Goal: Task Accomplishment & Management: Use online tool/utility

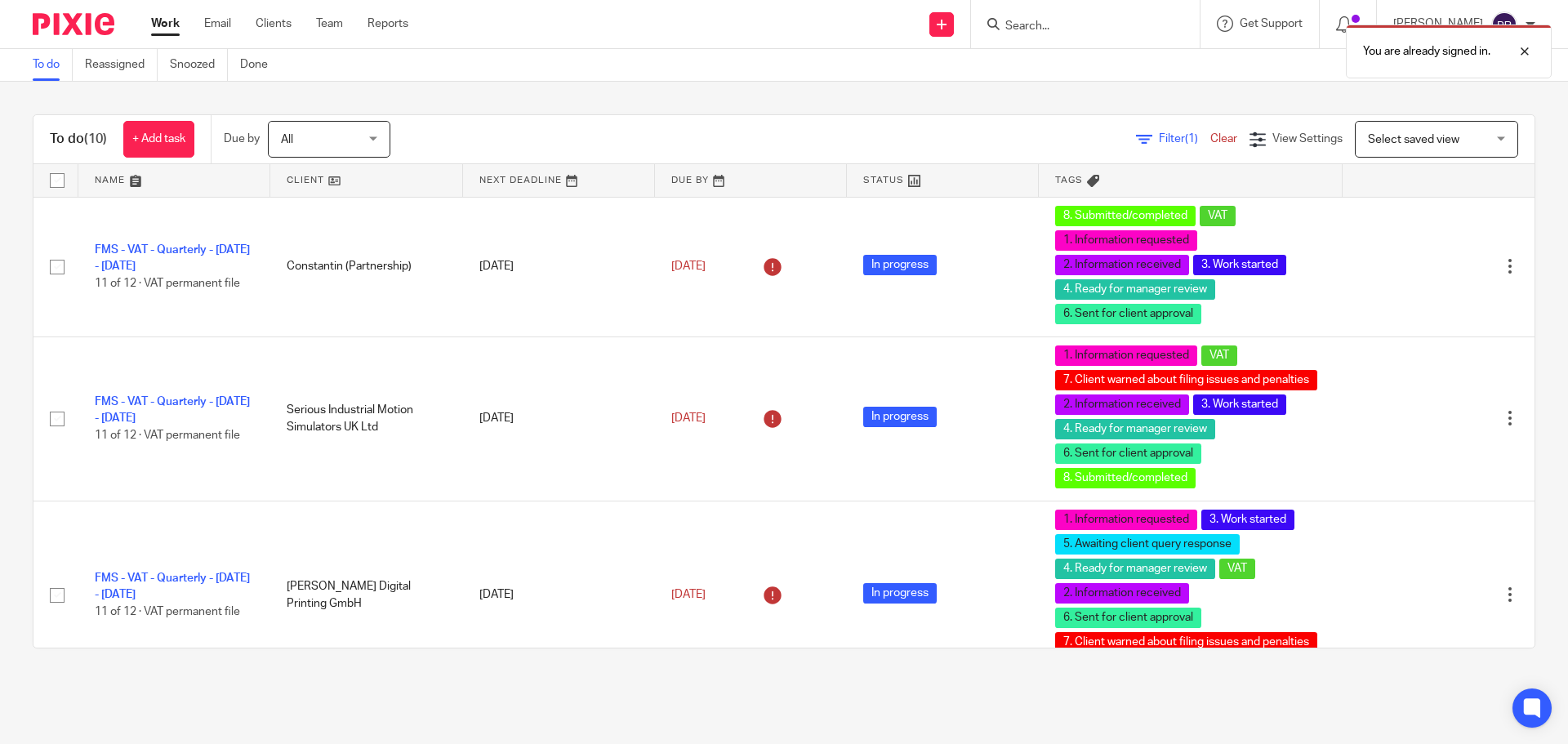
drag, startPoint x: 1078, startPoint y: 6, endPoint x: 1096, endPoint y: 7, distance: 18.0
click at [545, 5] on div at bounding box center [1085, 24] width 229 height 49
click at [545, 25] on div "You are already signed in." at bounding box center [1168, 47] width 767 height 62
drag, startPoint x: 1042, startPoint y: 37, endPoint x: 1031, endPoint y: 51, distance: 17.8
click at [545, 49] on div "You are already signed in." at bounding box center [1168, 47] width 767 height 62
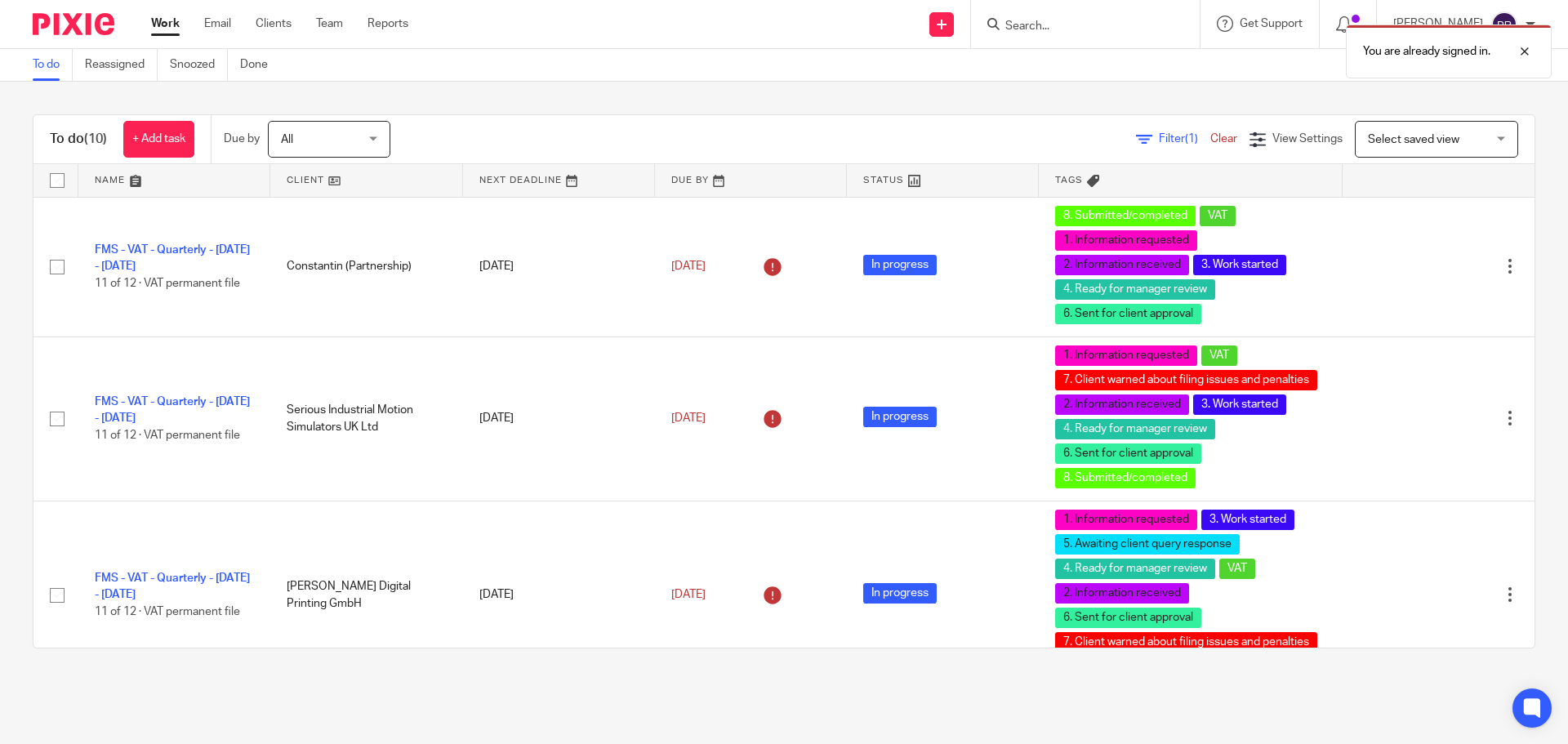
click at [545, 25] on div "You are already signed in." at bounding box center [1168, 47] width 767 height 62
click at [545, 26] on div "You are already signed in." at bounding box center [1168, 47] width 767 height 62
click at [545, 38] on div "You are already signed in." at bounding box center [1168, 47] width 767 height 62
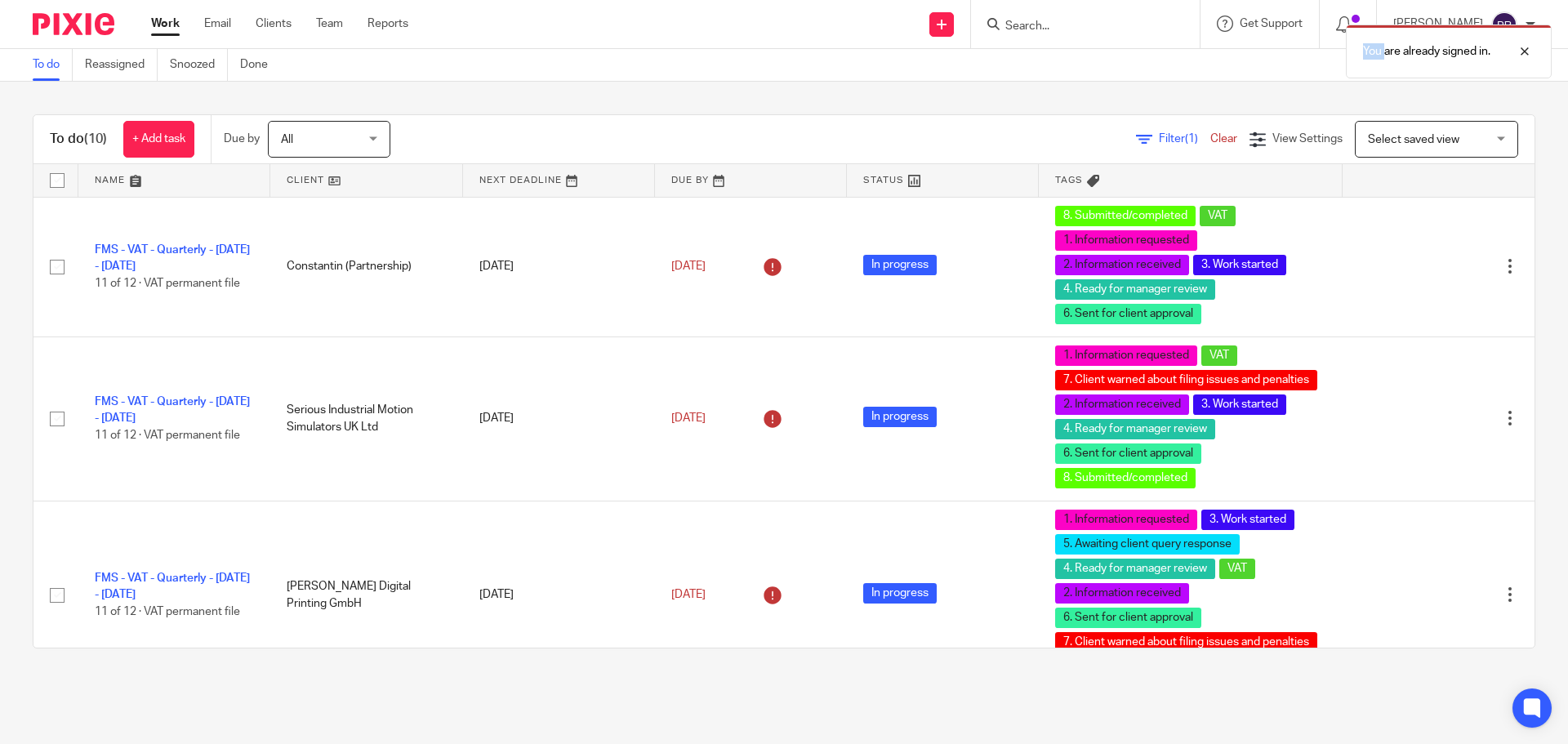
click at [545, 38] on div "You are already signed in." at bounding box center [1168, 47] width 767 height 62
click at [545, 21] on div "You are already signed in." at bounding box center [1168, 47] width 767 height 62
click at [545, 49] on div at bounding box center [1512, 52] width 44 height 20
click at [545, 24] on input "Search" at bounding box center [1077, 27] width 147 height 15
type input "promontoria hu"
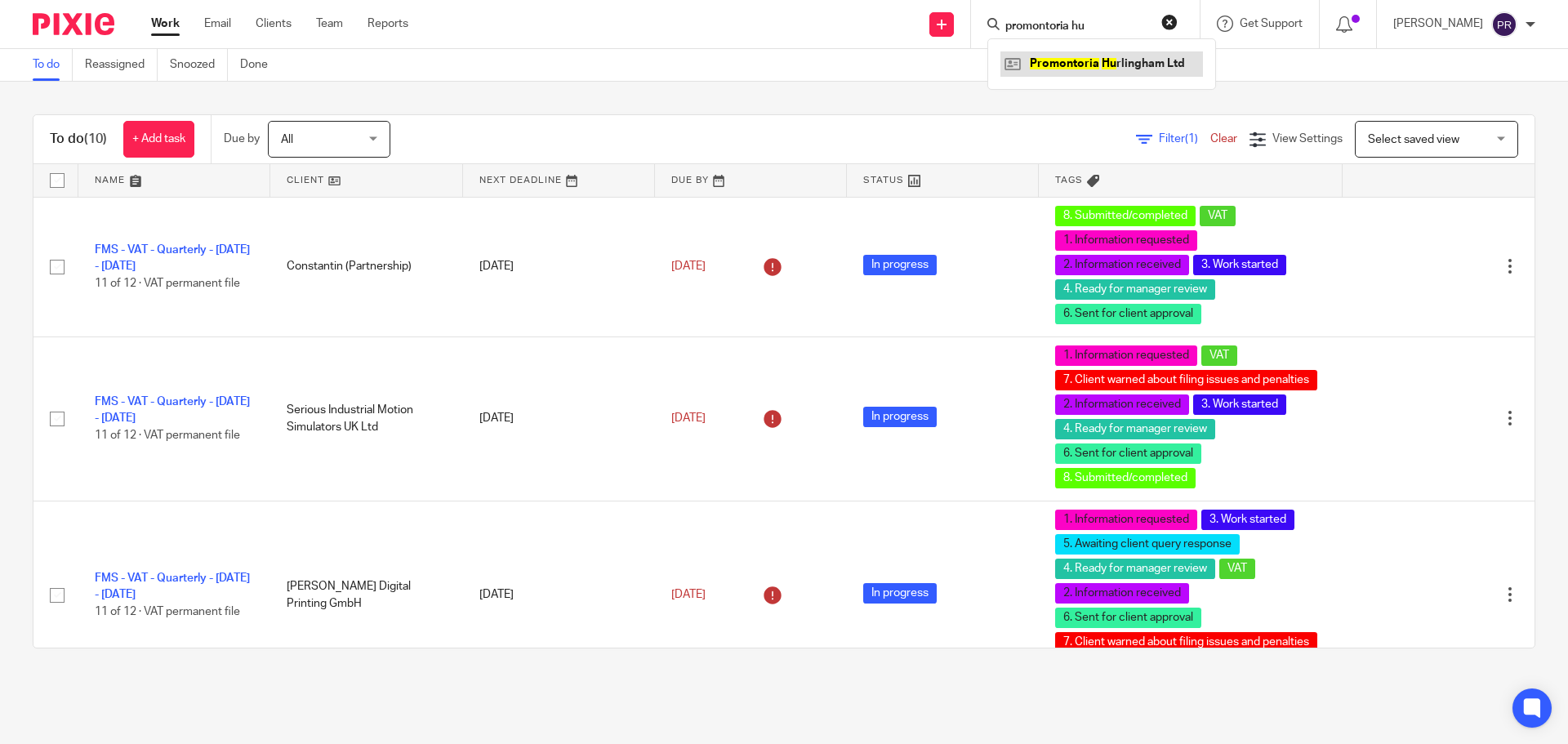
click at [545, 63] on link at bounding box center [1101, 63] width 202 height 25
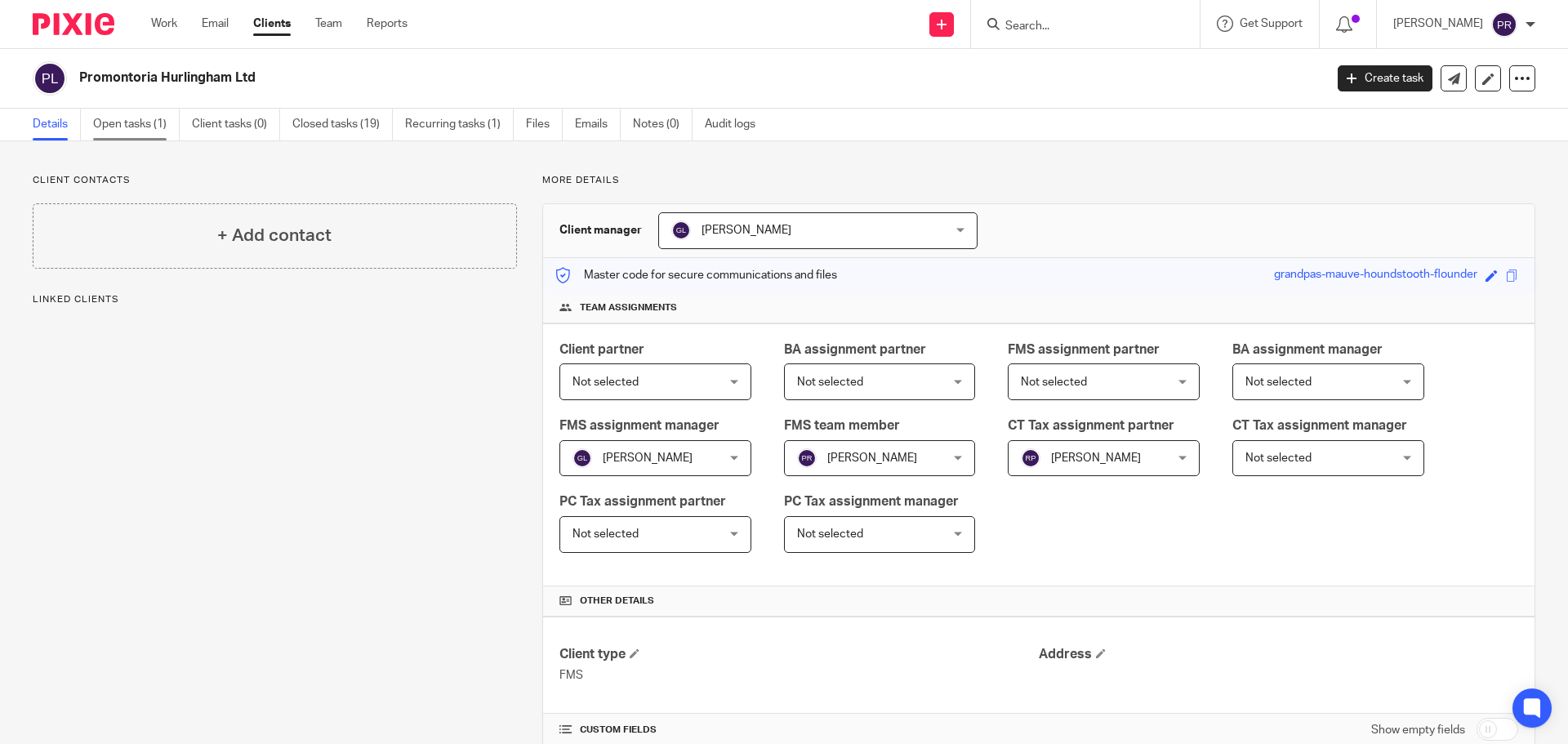
click at [130, 123] on link "Open tasks (1)" at bounding box center [136, 125] width 86 height 32
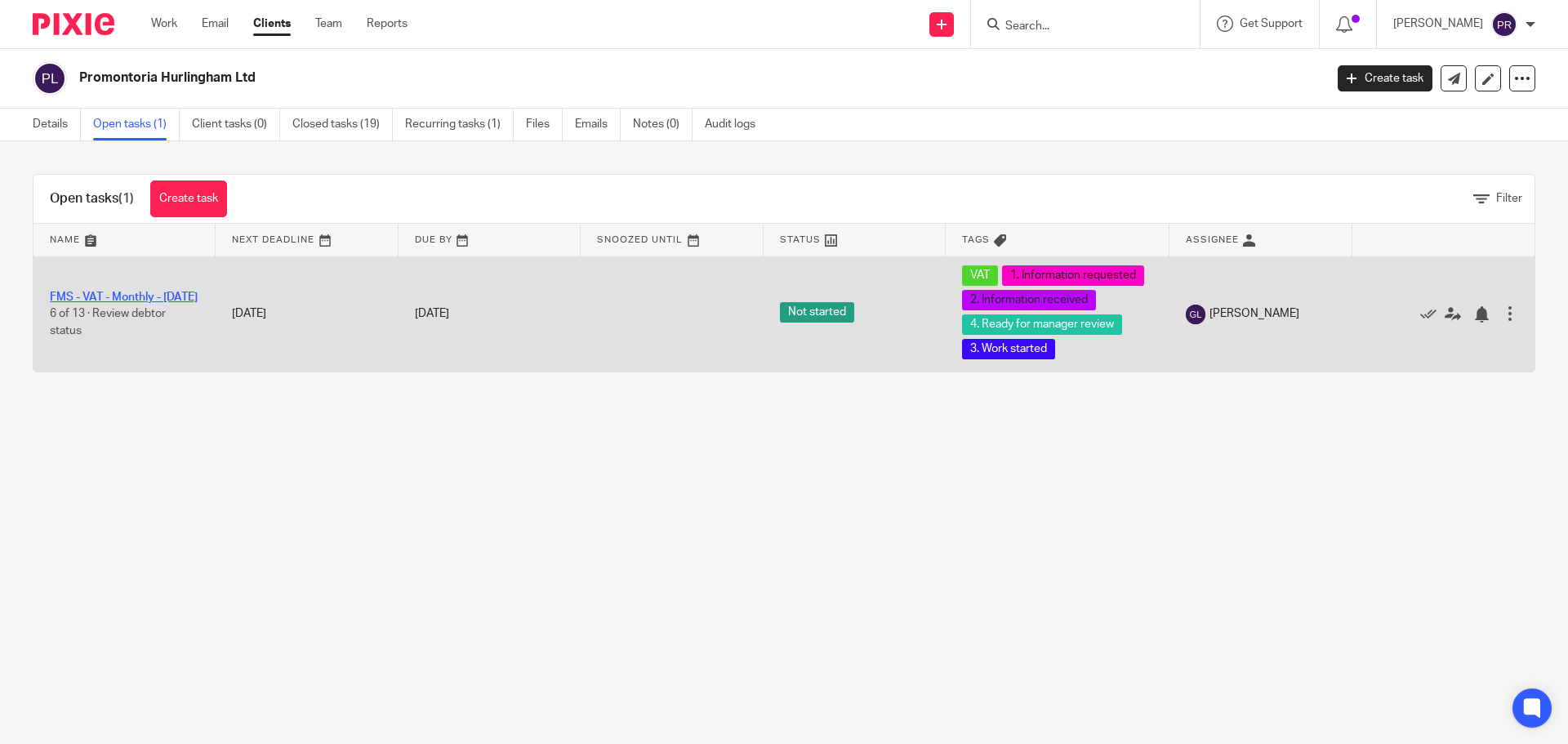
click at [113, 293] on link "FMS - VAT - Monthly - [DATE]" at bounding box center [123, 297] width 148 height 12
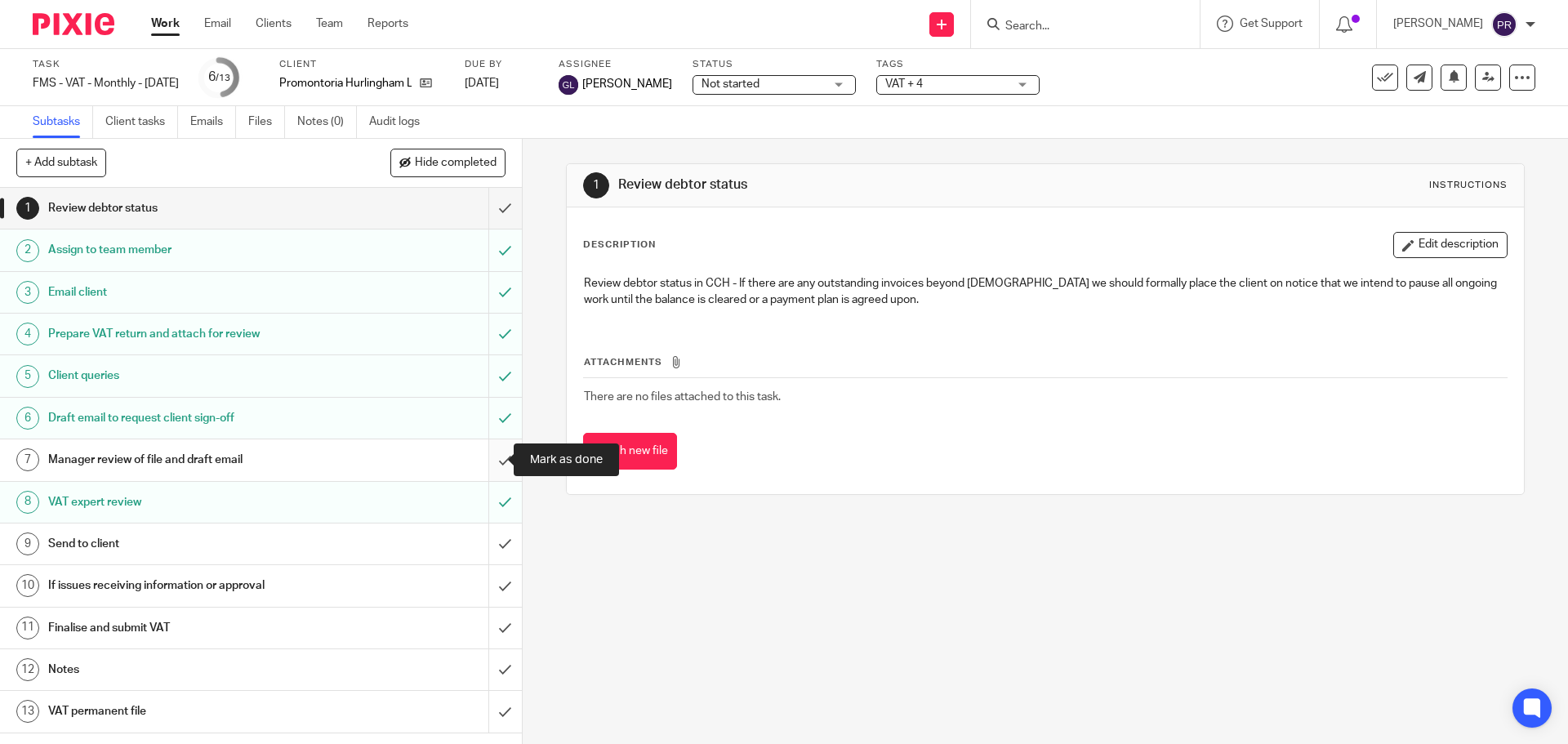
click at [490, 456] on input "submit" at bounding box center [261, 459] width 521 height 41
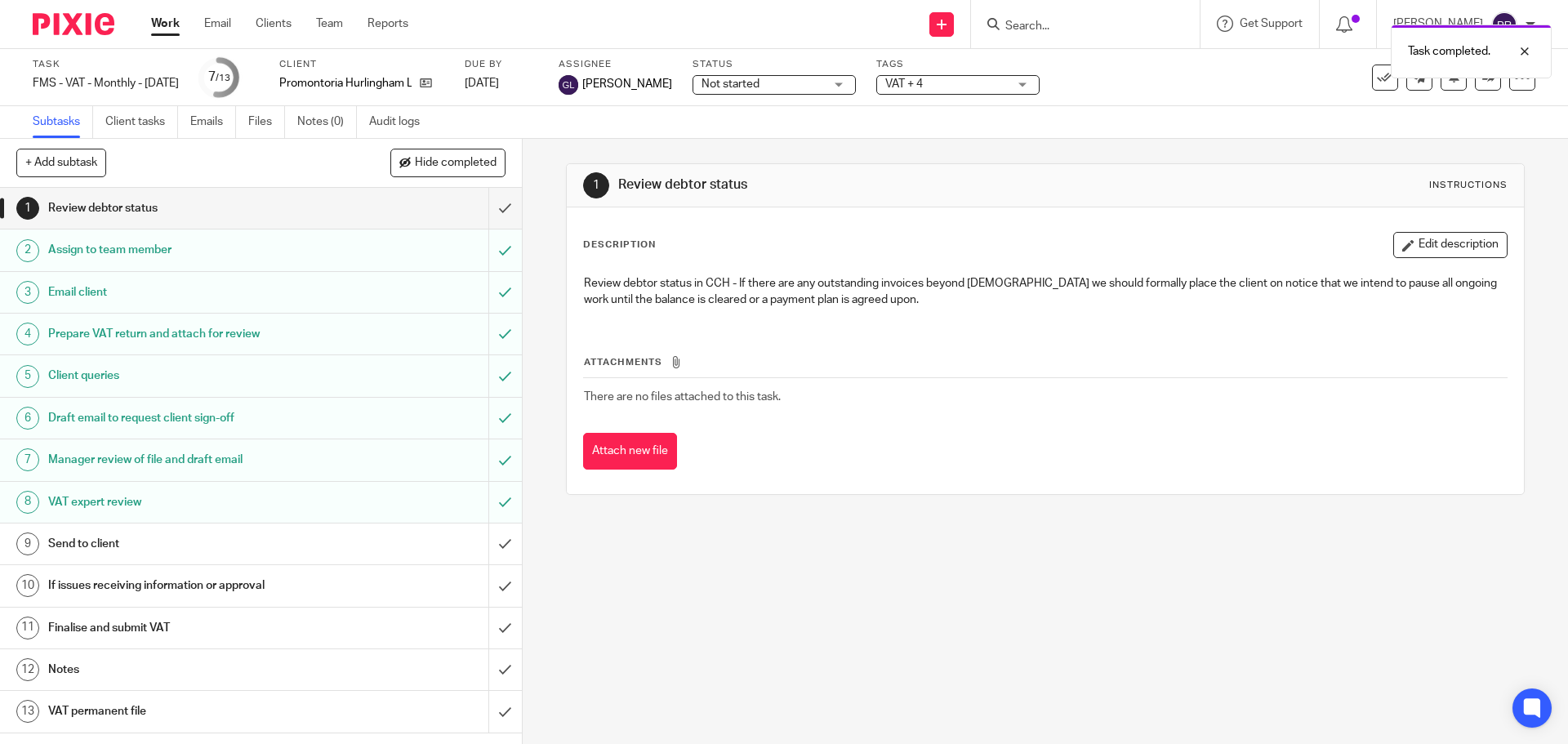
click at [154, 462] on h1 "Manager review of file and draft email" at bounding box center [189, 460] width 282 height 25
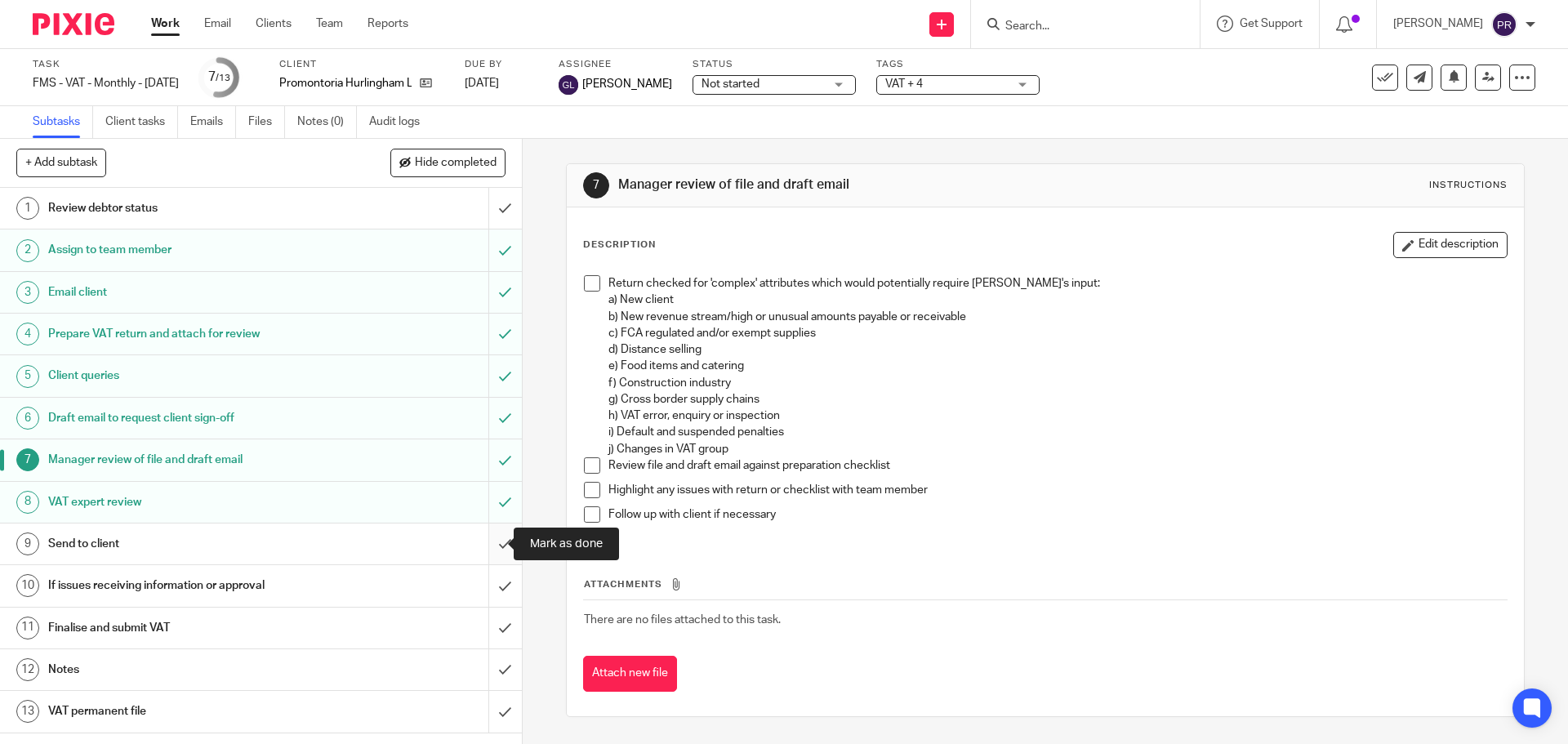
click at [493, 541] on input "submit" at bounding box center [261, 543] width 521 height 41
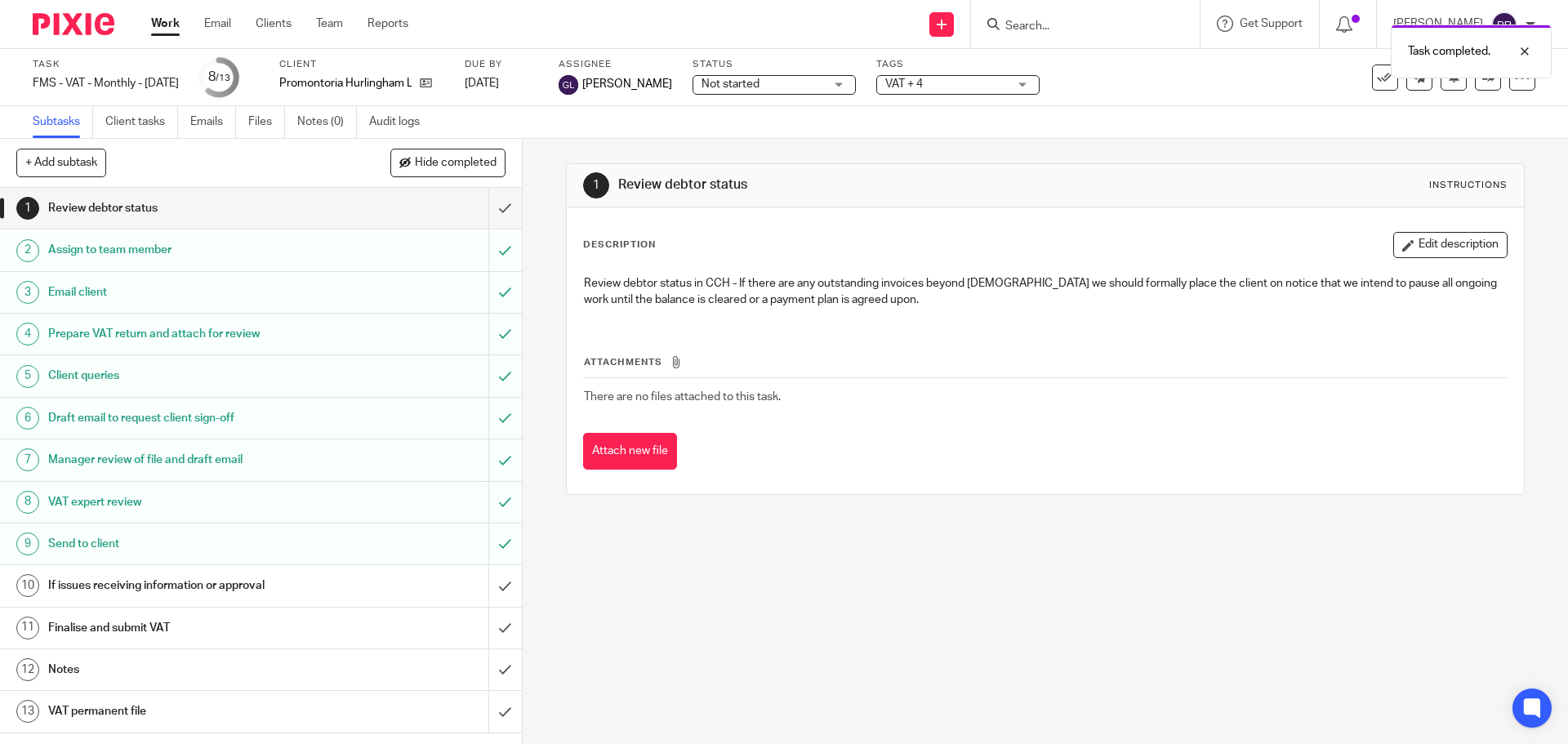
click at [129, 415] on h1 "Draft email to request client sign-off" at bounding box center [189, 417] width 282 height 25
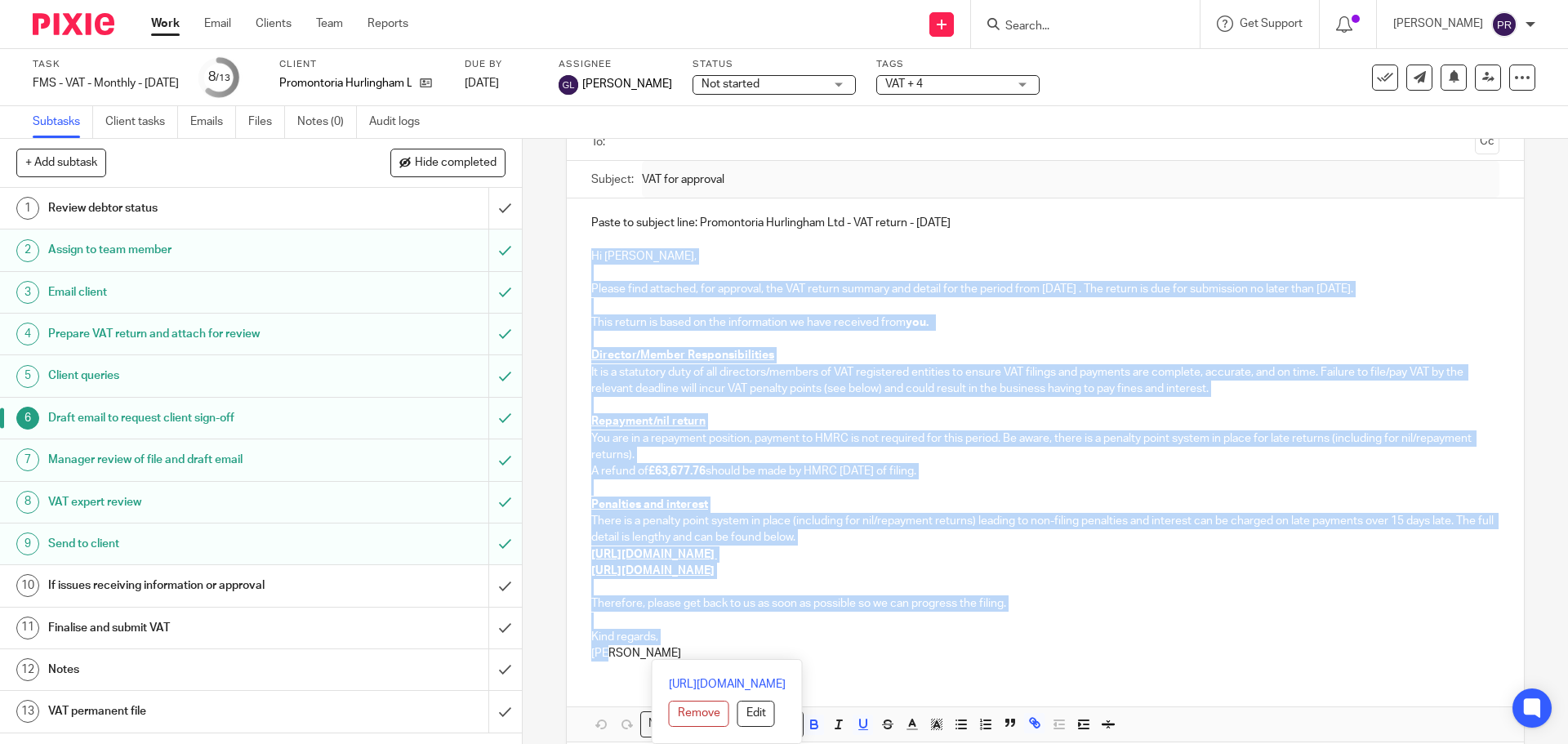
scroll to position [202, 0]
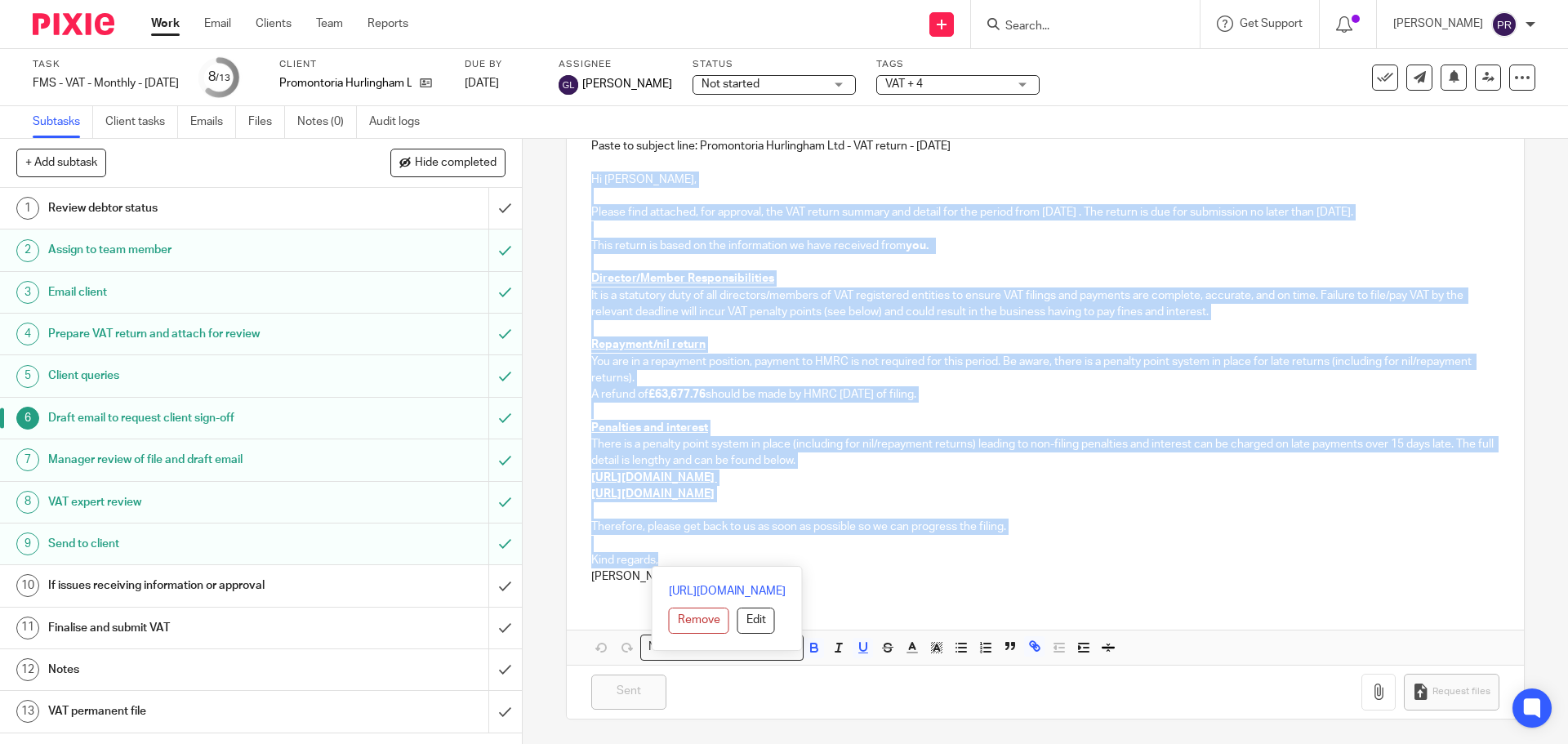
drag, startPoint x: 582, startPoint y: 378, endPoint x: 793, endPoint y: 558, distance: 277.3
click at [793, 558] on div "Paste to subject line: Promontoria Hurlingham Ltd - VAT return - August 2024 Hi…" at bounding box center [1045, 360] width 956 height 476
copy div "Hi Lauren, Please find attached, for approval, the VAT return summary and detai…"
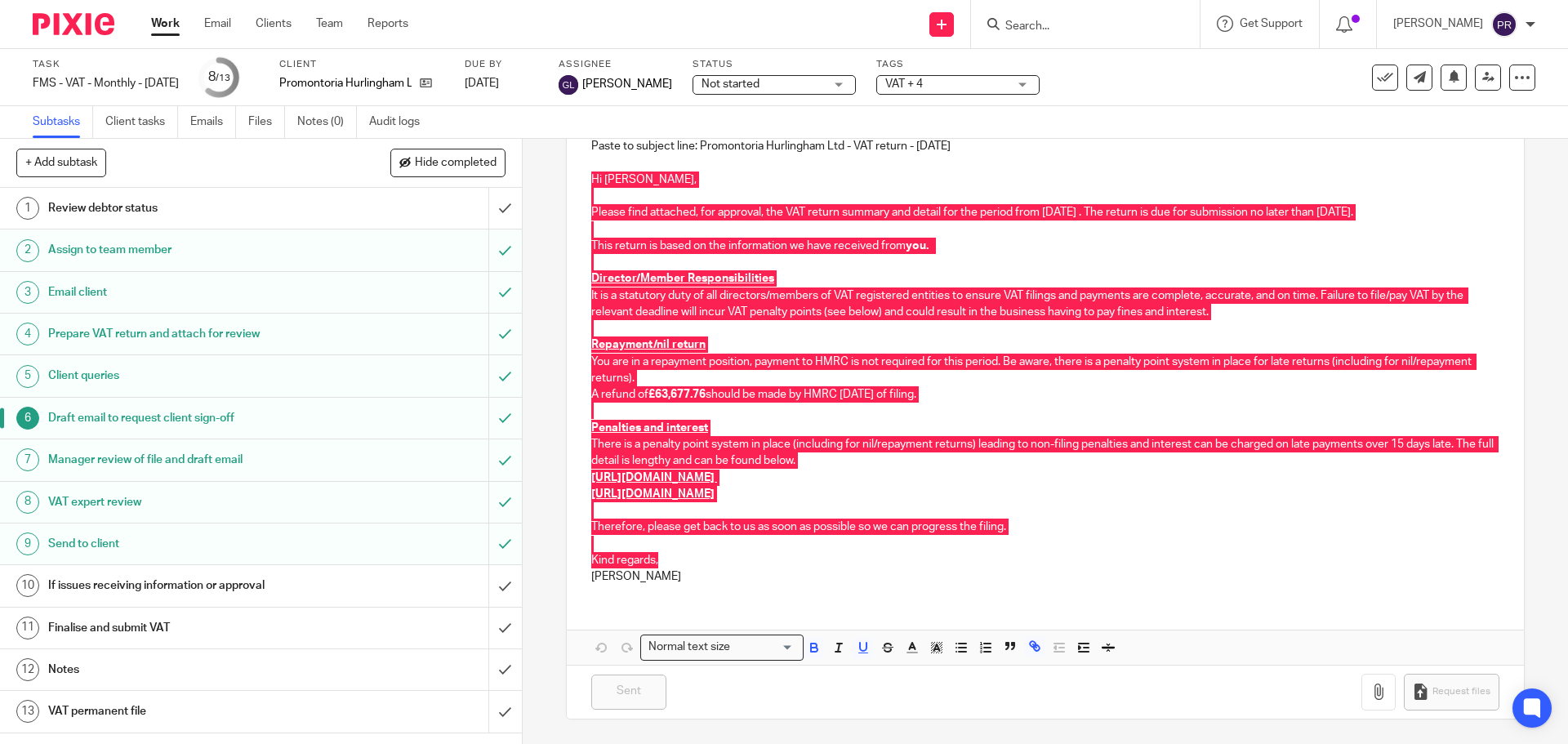
scroll to position [0, 0]
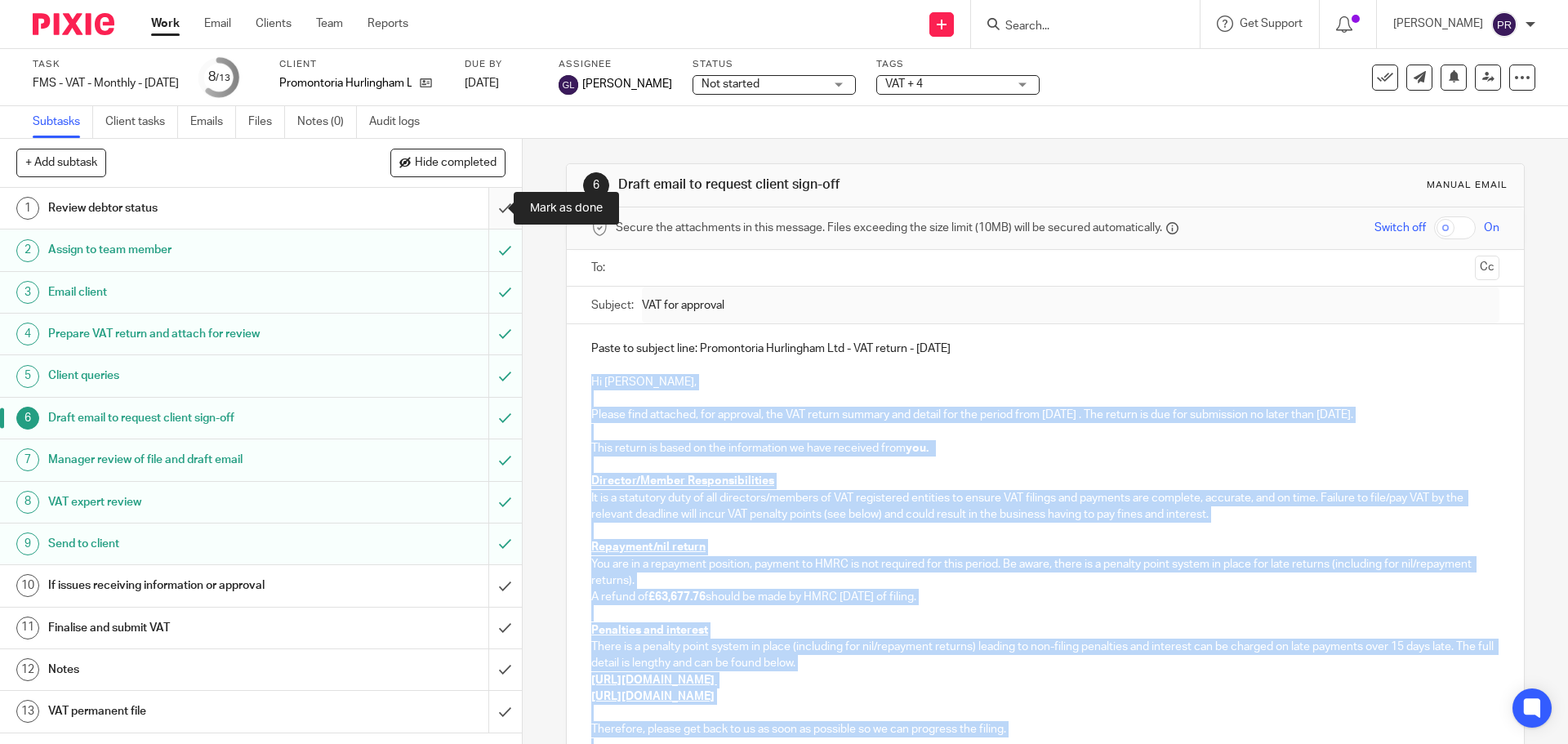
click at [493, 211] on input "submit" at bounding box center [261, 208] width 521 height 41
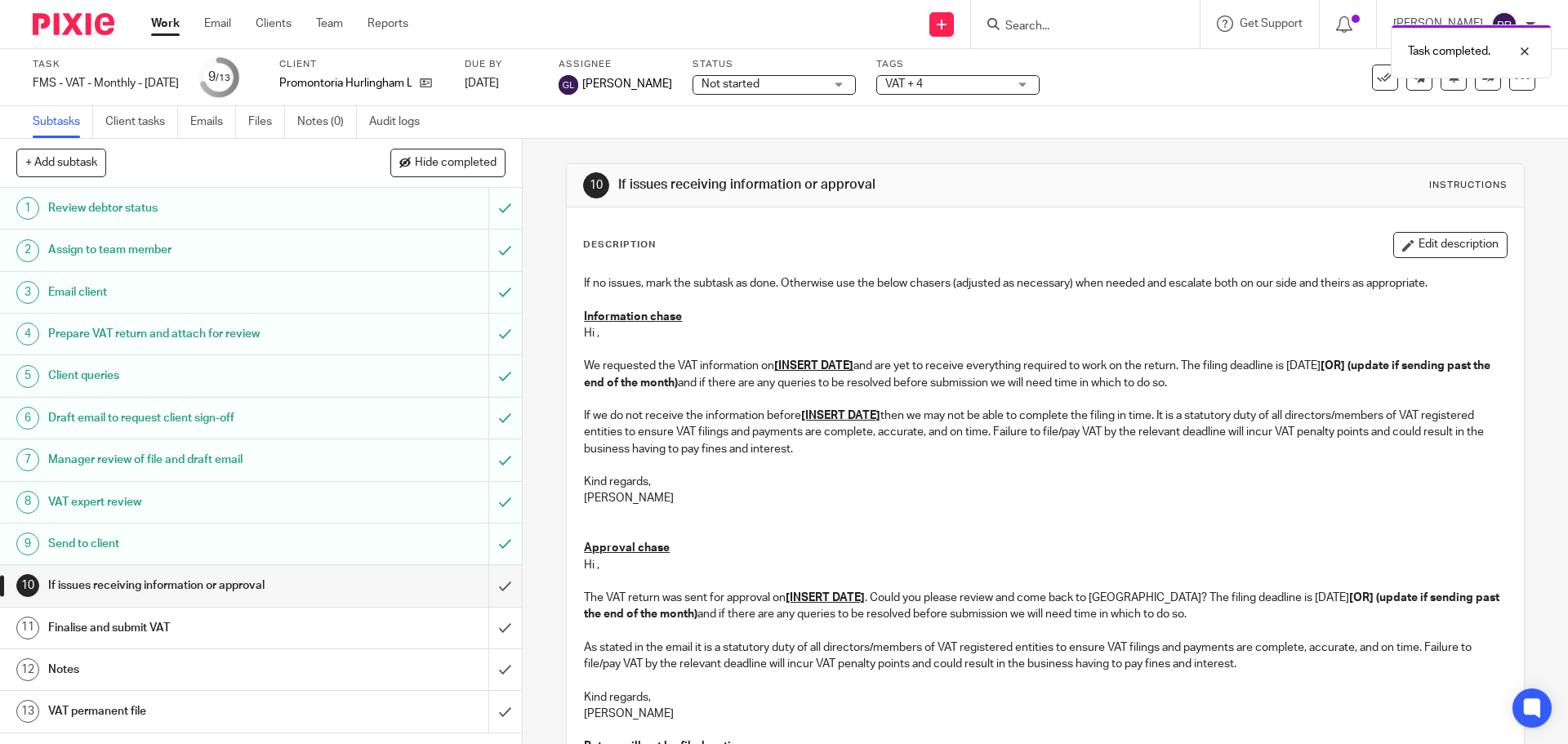
click at [974, 76] on div "Task completed." at bounding box center [1168, 47] width 767 height 62
click at [970, 82] on span "VAT + 4" at bounding box center [947, 84] width 123 height 17
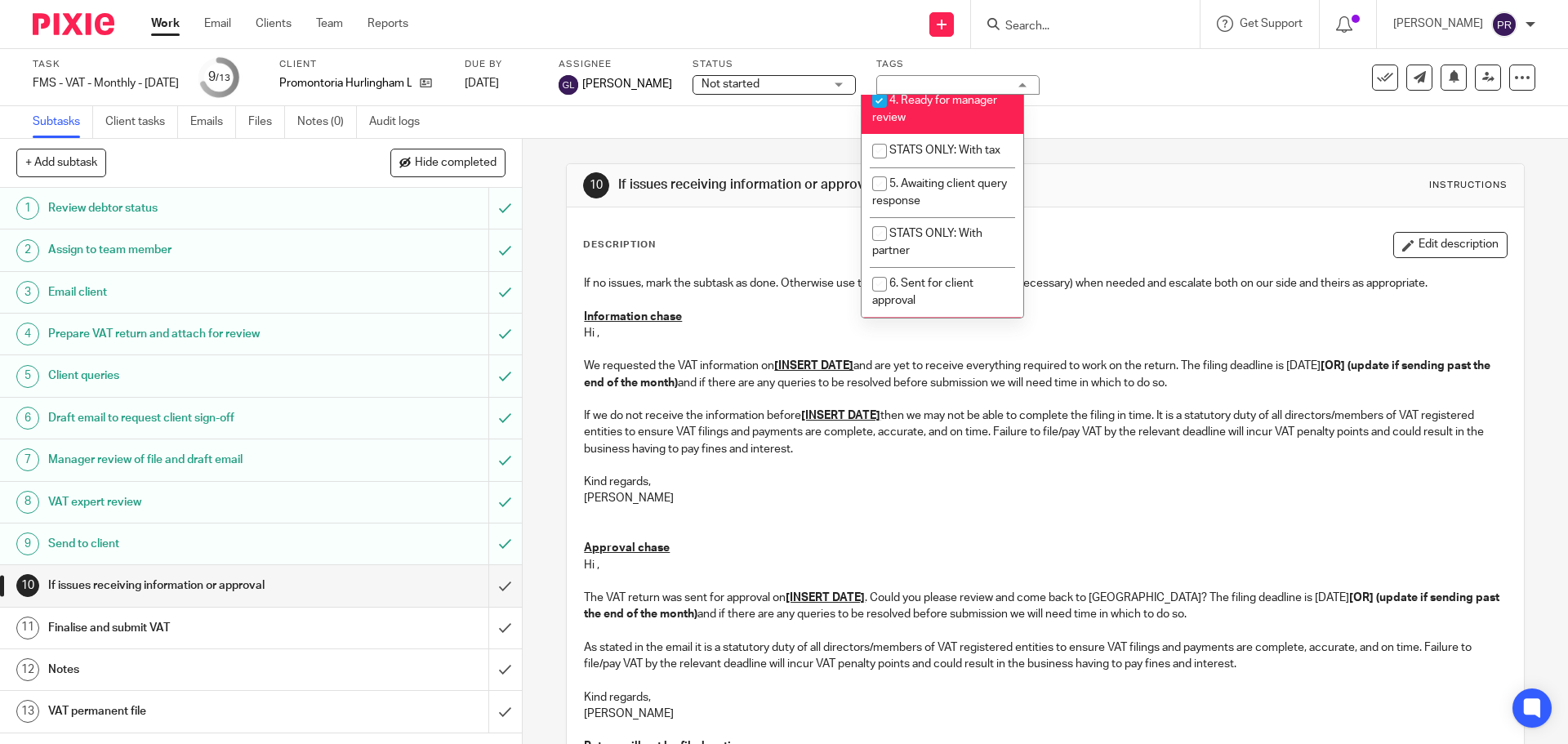
scroll to position [489, 0]
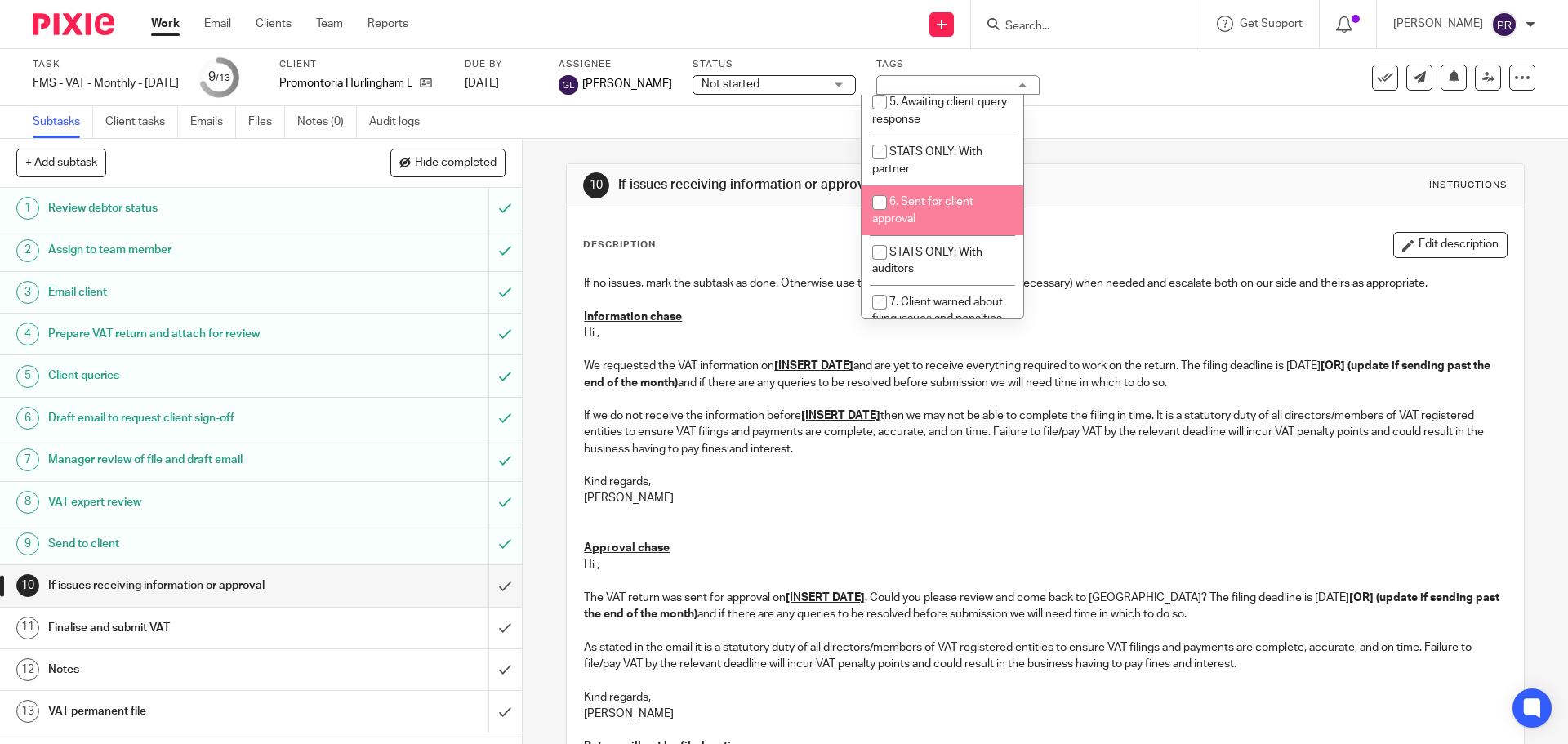
click at [935, 230] on li "6. Sent for client approval" at bounding box center [942, 210] width 162 height 50
checkbox input "true"
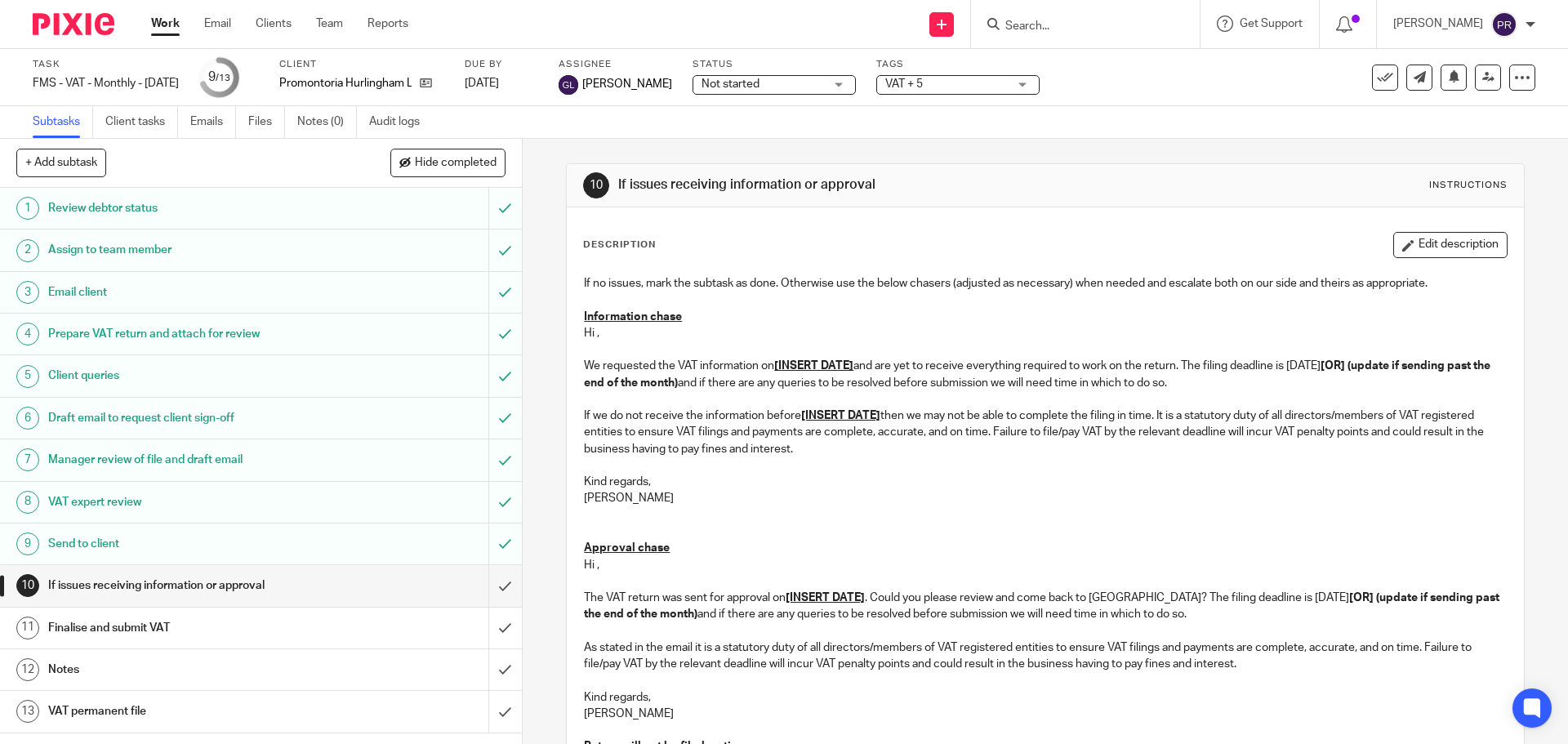
click at [1207, 122] on div "Subtasks Client tasks Emails Files Notes (0) Audit logs" at bounding box center [784, 122] width 1568 height 33
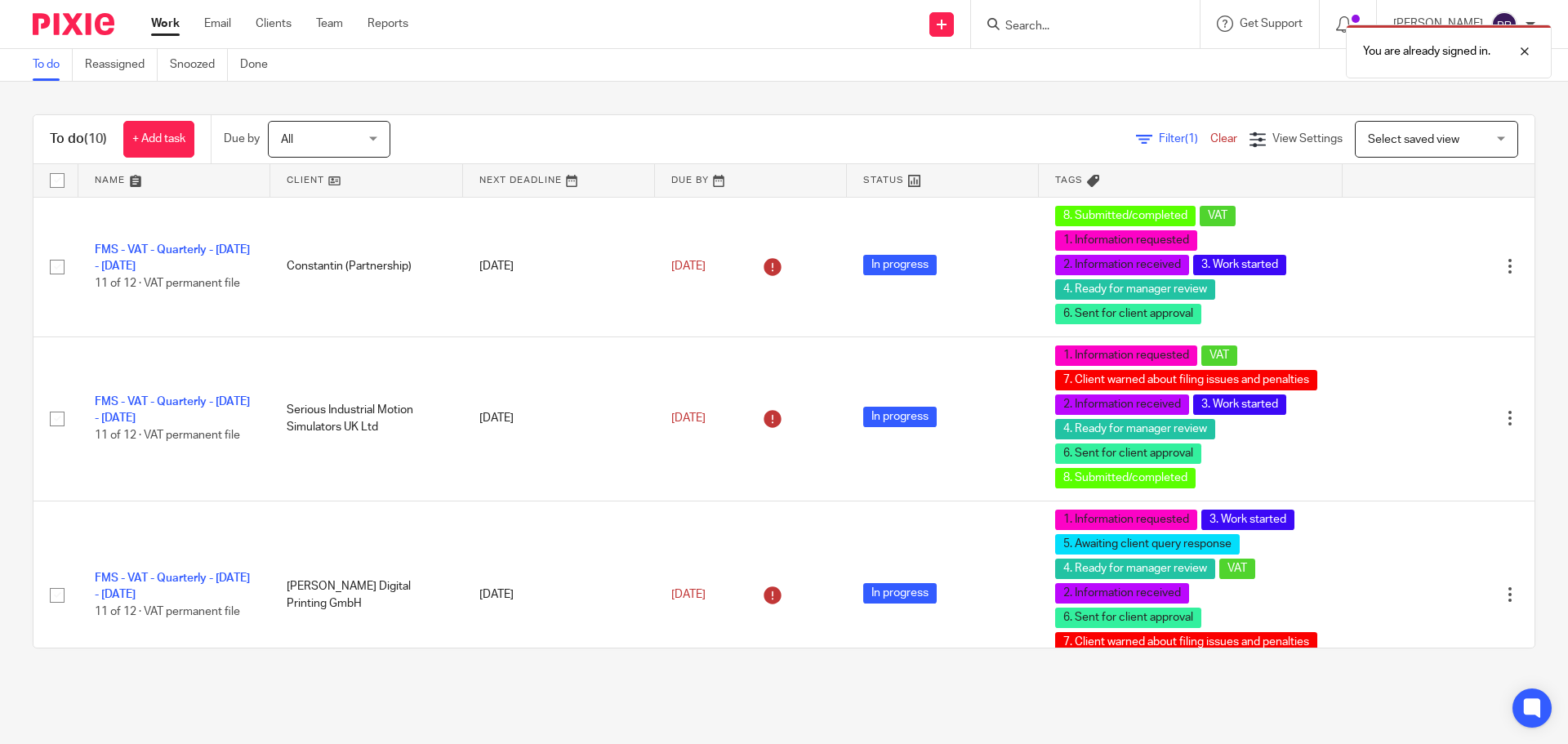
click at [1047, 40] on div "You are already signed in." at bounding box center [1168, 47] width 767 height 62
click at [1058, 27] on div "You are already signed in." at bounding box center [1168, 47] width 767 height 62
drag, startPoint x: 1529, startPoint y: 51, endPoint x: 1439, endPoint y: 44, distance: 90.3
click at [1526, 51] on div at bounding box center [1512, 52] width 44 height 20
click at [1092, 8] on div at bounding box center [1085, 24] width 229 height 49
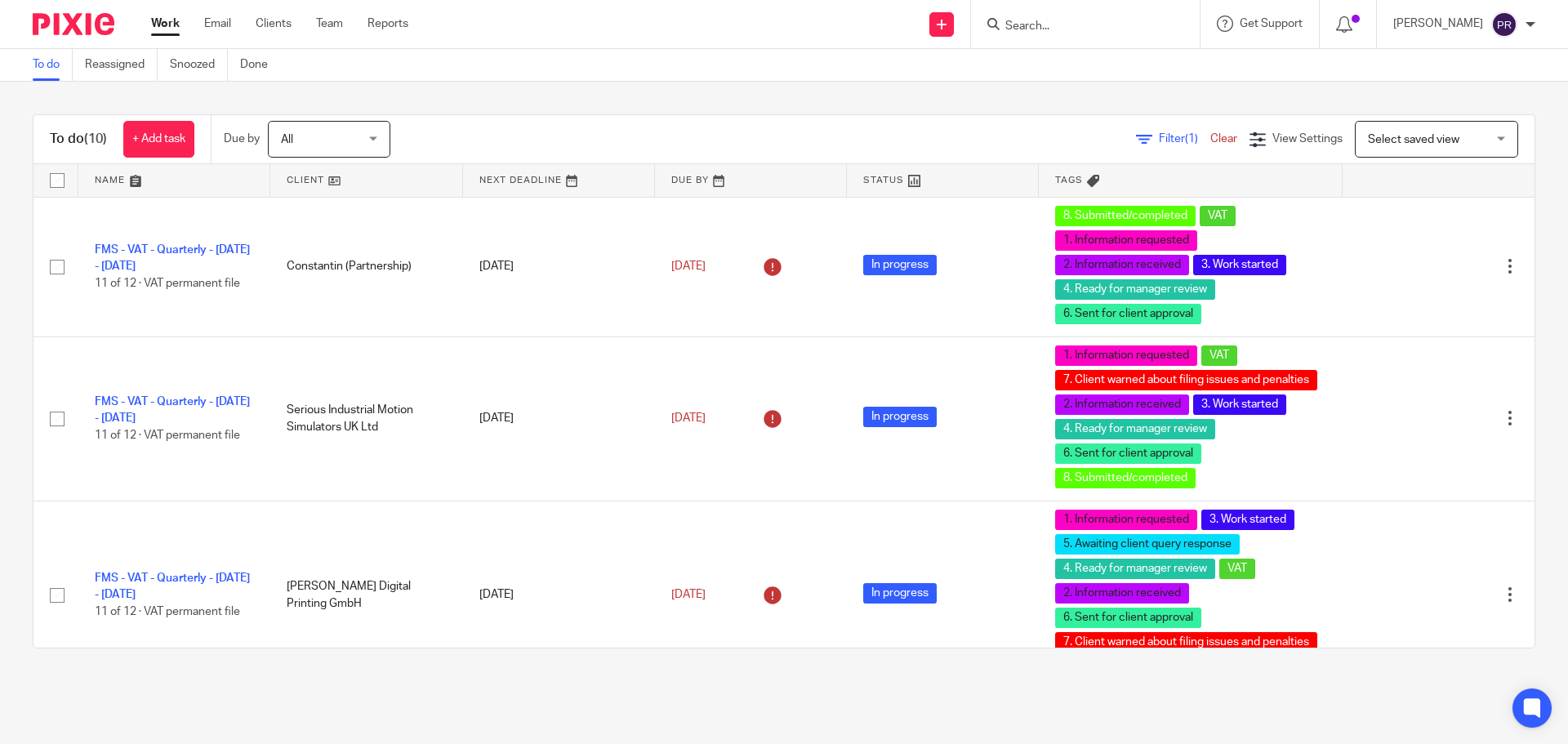
click at [1078, 23] on input "Search" at bounding box center [1077, 27] width 147 height 15
type input "promontoria hurl"
click at [1140, 62] on link at bounding box center [1120, 63] width 241 height 25
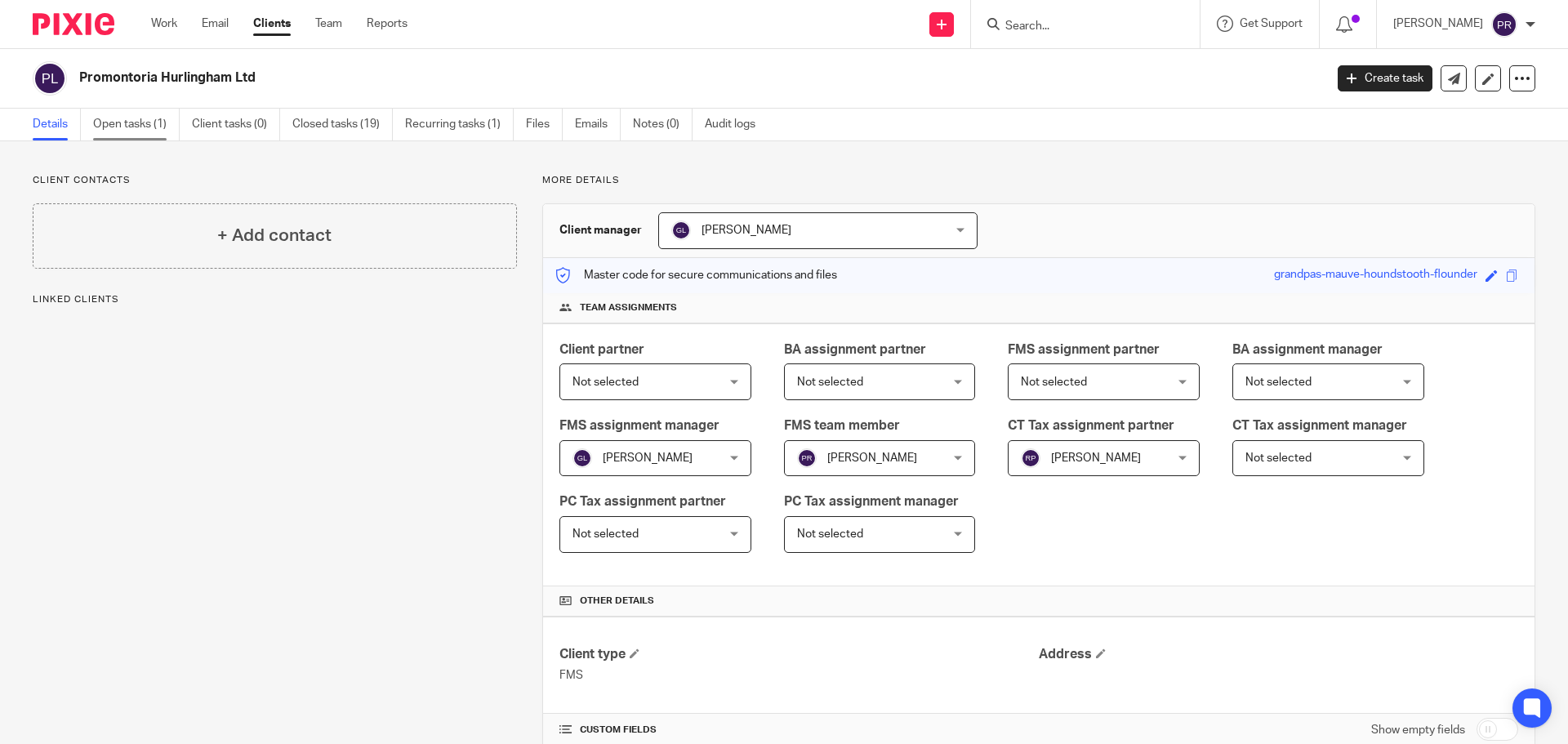
click at [142, 128] on link "Open tasks (1)" at bounding box center [136, 125] width 86 height 32
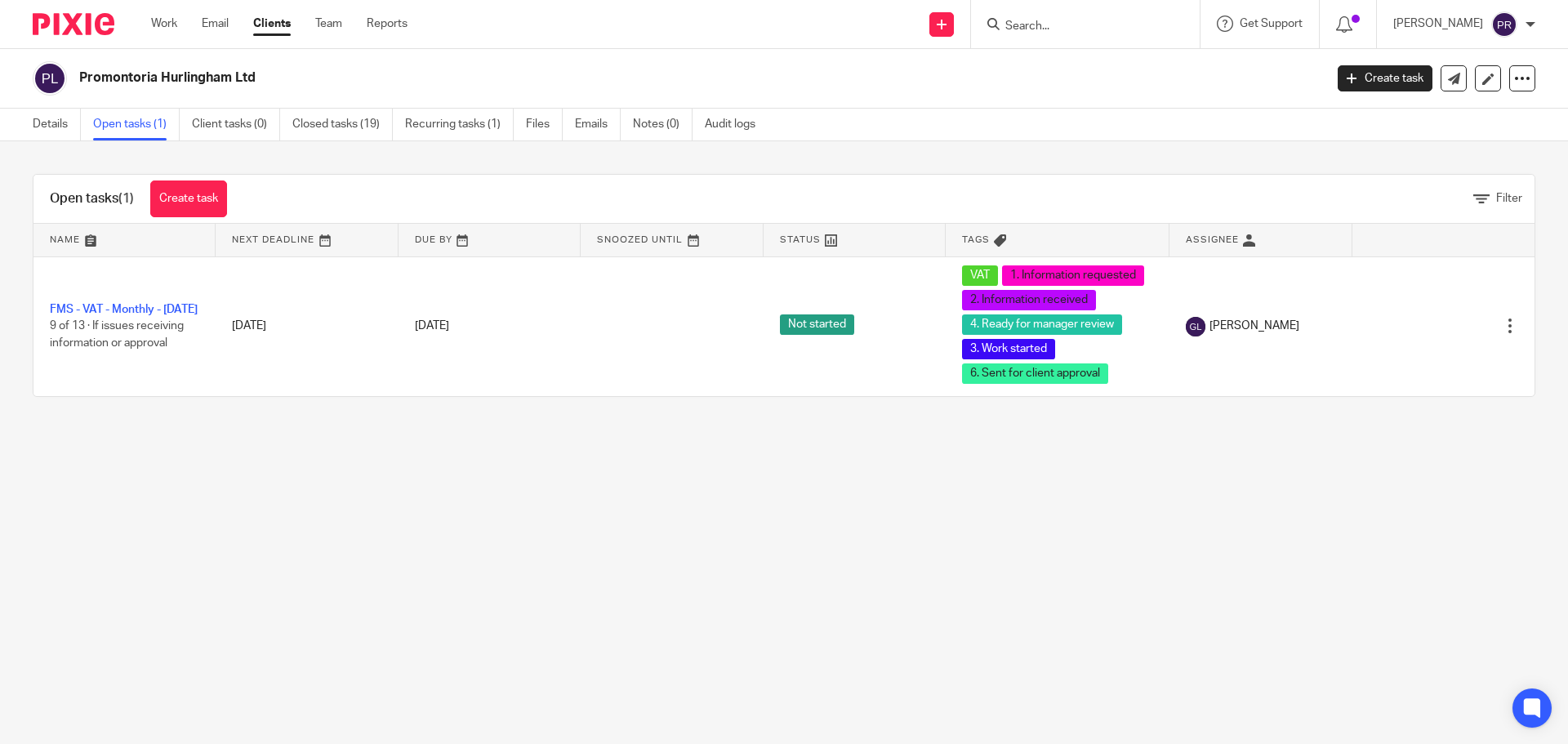
click at [708, 165] on div "Open tasks (1) Create task Filter Name Next Deadline Due By Snoozed Until Statu…" at bounding box center [784, 285] width 1568 height 288
click at [476, 476] on main "Promontoria Hurlingham Ltd Create task Update from Companies House Export data …" at bounding box center [784, 372] width 1568 height 744
click at [429, 500] on main "Promontoria Hurlingham Ltd Create task Update from Companies House Export data …" at bounding box center [784, 372] width 1568 height 744
click at [422, 465] on main "Promontoria Hurlingham Ltd Create task Update from Companies House Export data …" at bounding box center [784, 372] width 1568 height 744
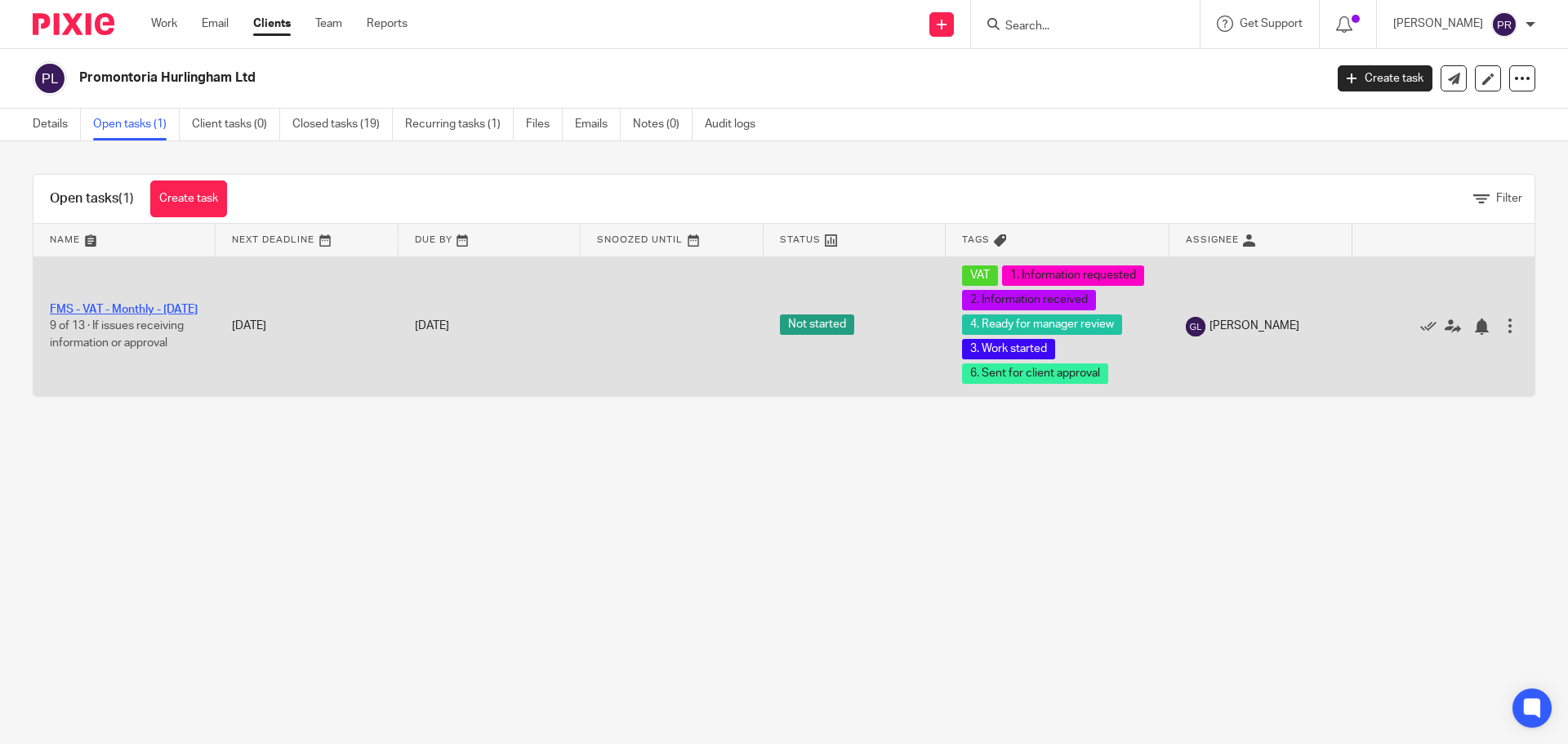
click at [114, 304] on link "FMS - VAT - Monthly - [DATE]" at bounding box center [123, 310] width 148 height 12
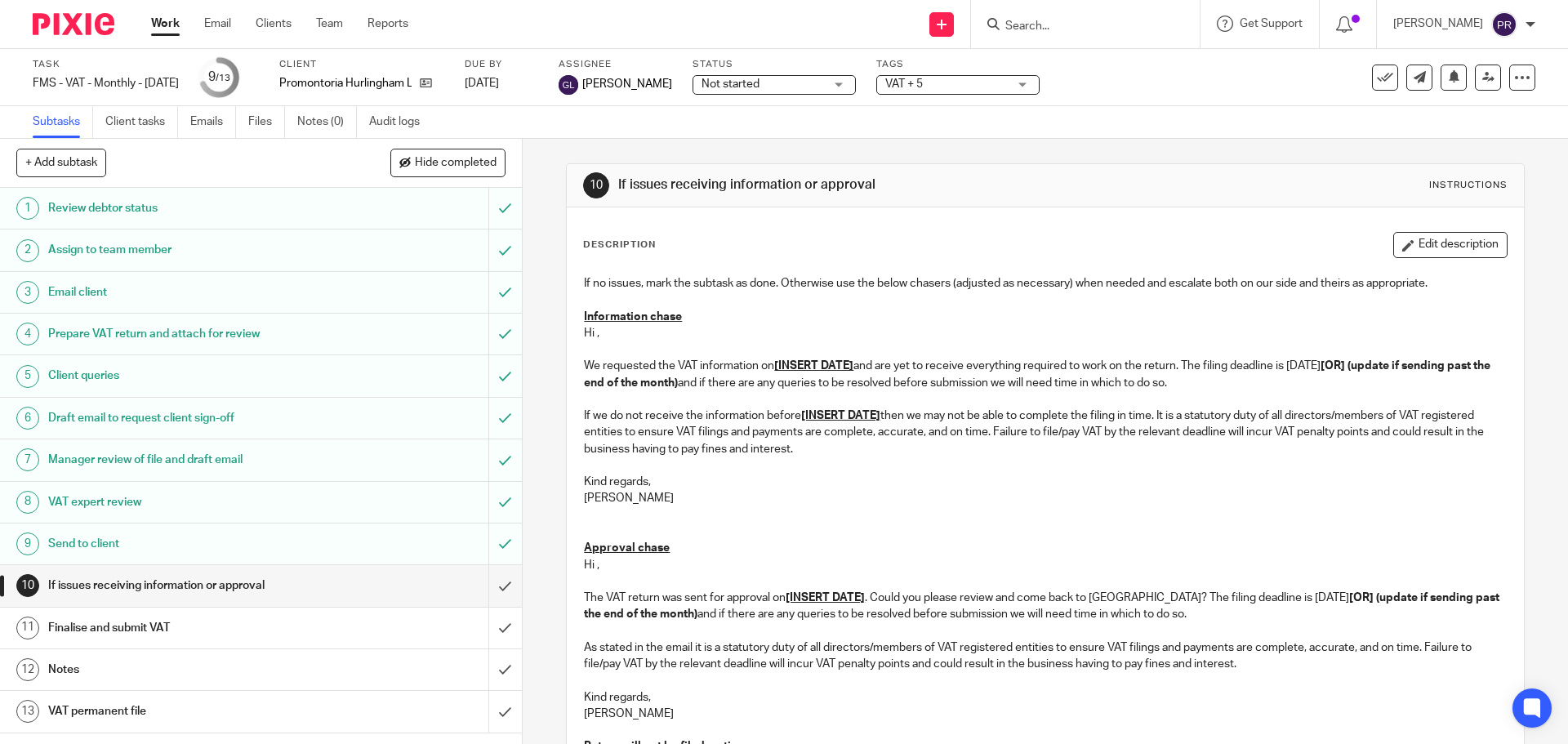
click at [544, 184] on div "10 If issues receiving information or approval Instructions Description Edit de…" at bounding box center [1045, 441] width 1046 height 605
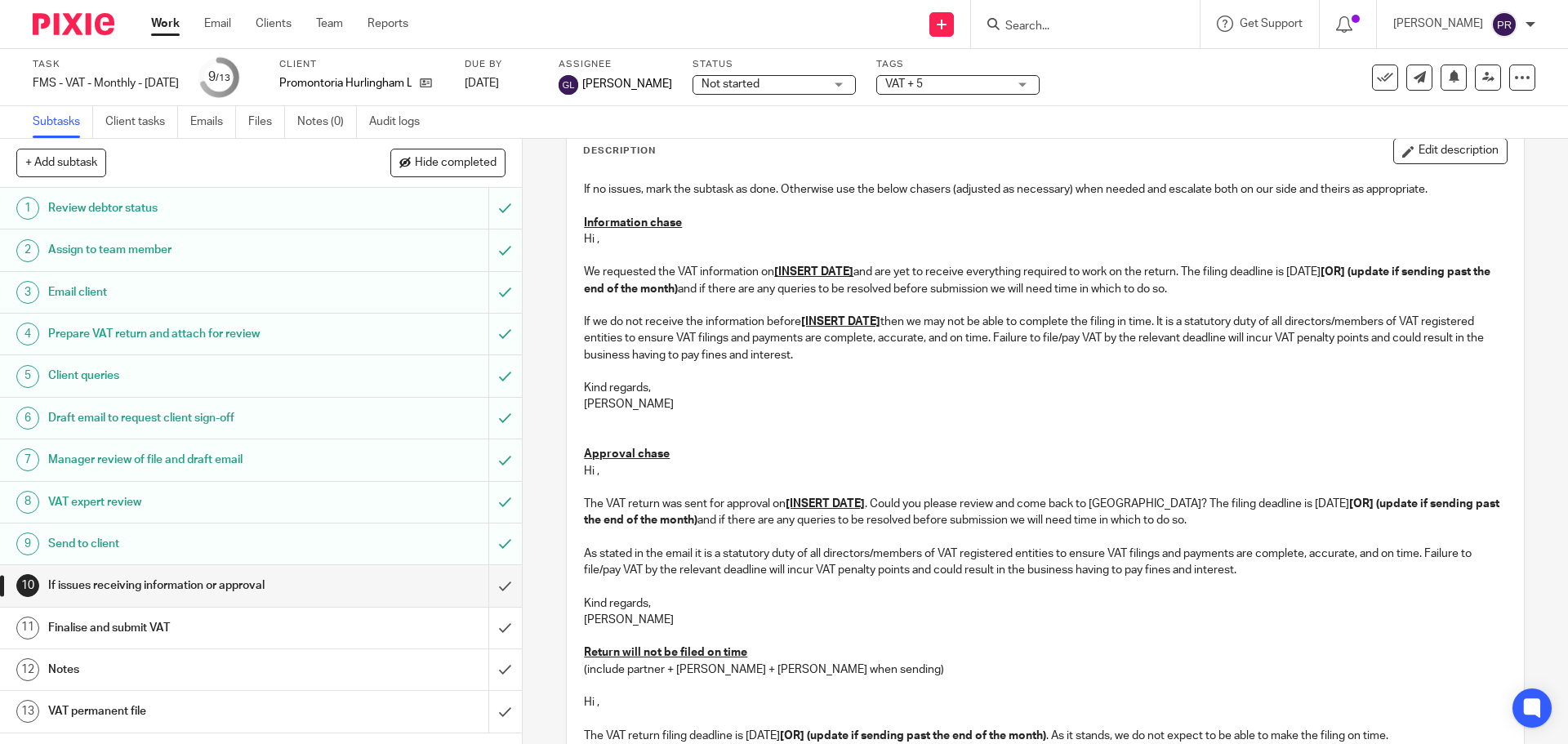
scroll to position [420, 0]
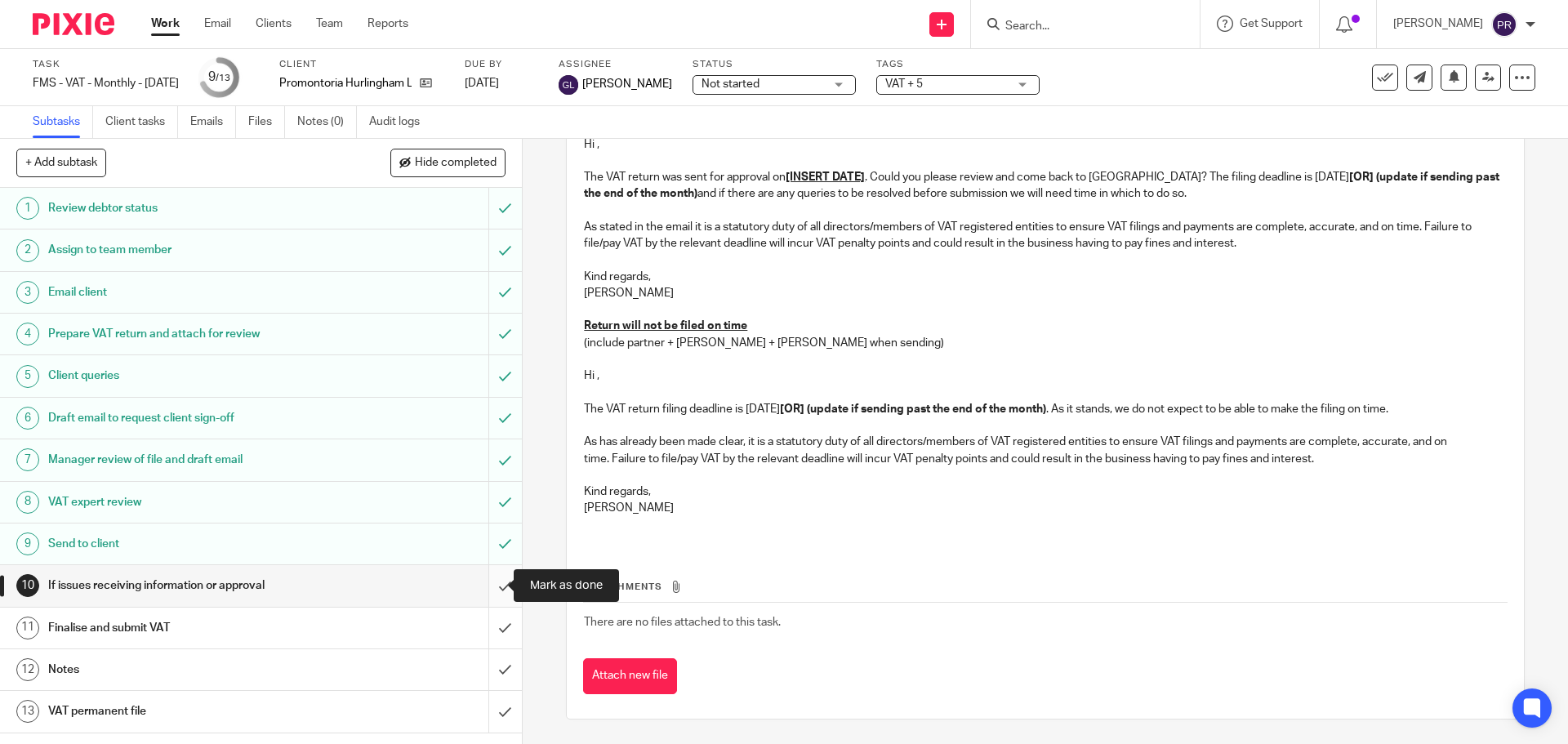
click at [482, 584] on input "submit" at bounding box center [261, 585] width 521 height 41
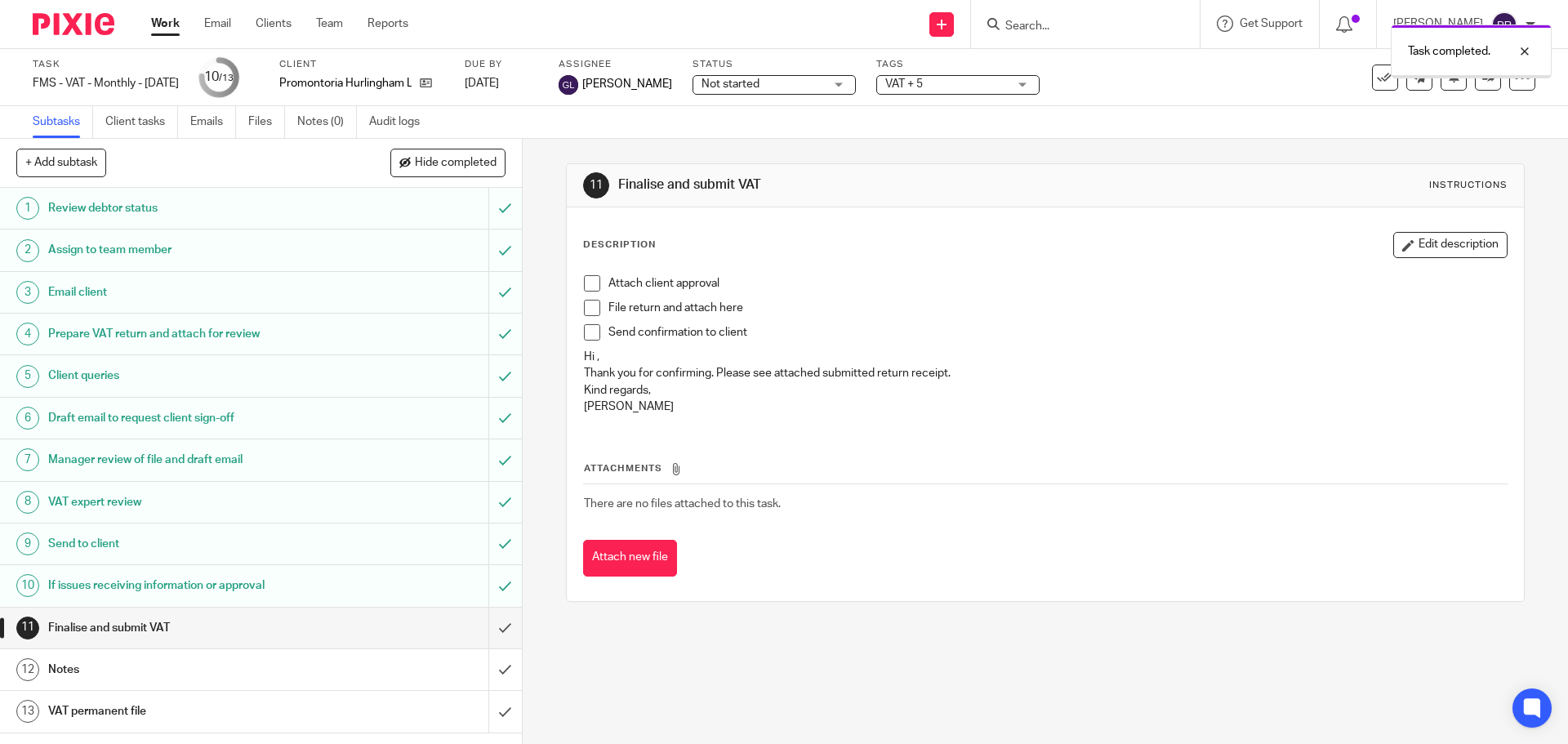
click at [135, 632] on h1 "Finalise and submit VAT" at bounding box center [189, 627] width 282 height 25
click at [584, 284] on span at bounding box center [592, 283] width 16 height 16
click at [598, 313] on li "File return and attach here" at bounding box center [1045, 311] width 922 height 25
drag, startPoint x: 591, startPoint y: 308, endPoint x: 592, endPoint y: 318, distance: 10.0
click at [590, 308] on span at bounding box center [592, 307] width 16 height 16
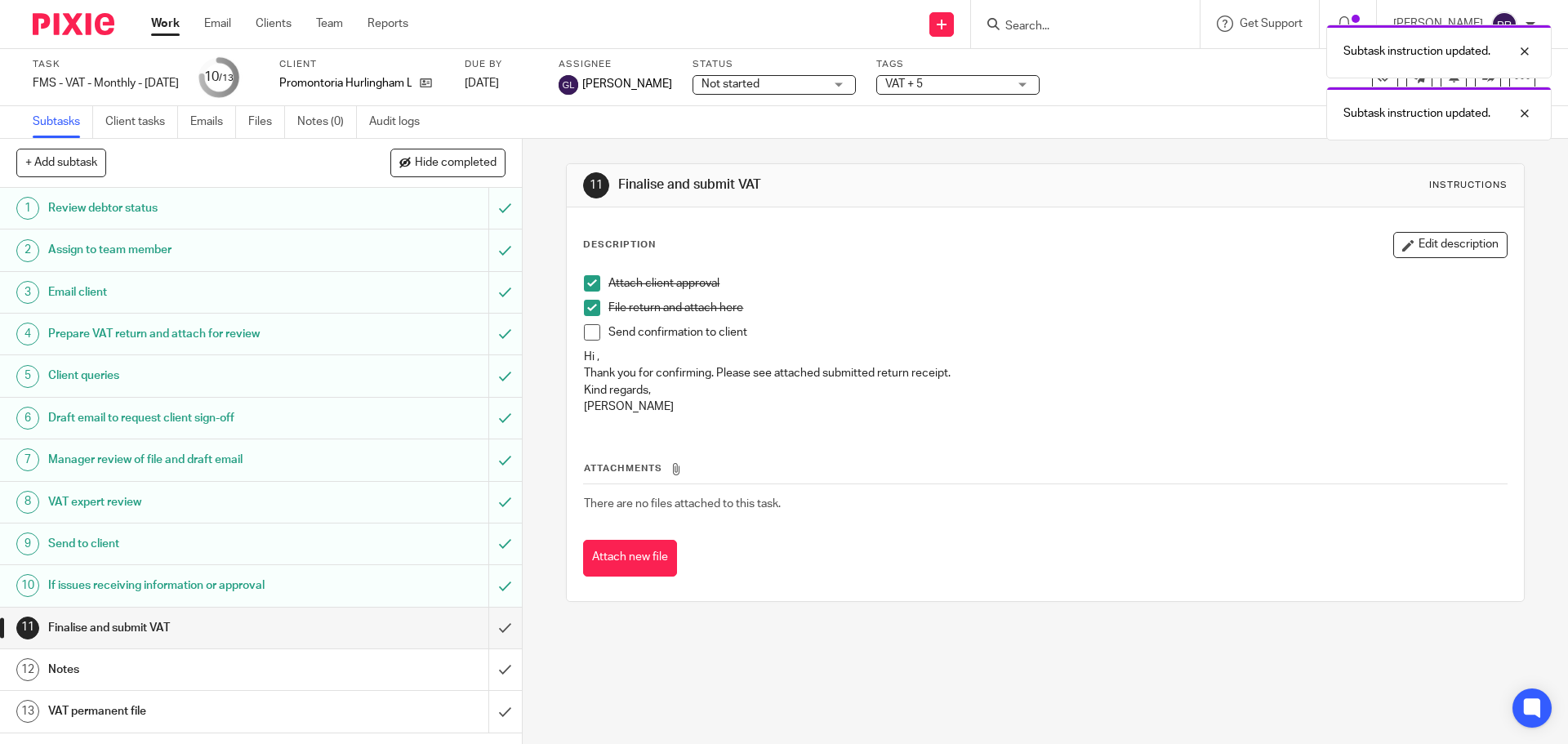
click at [592, 332] on span at bounding box center [592, 332] width 16 height 16
click at [634, 556] on button "Attach new file" at bounding box center [629, 558] width 94 height 37
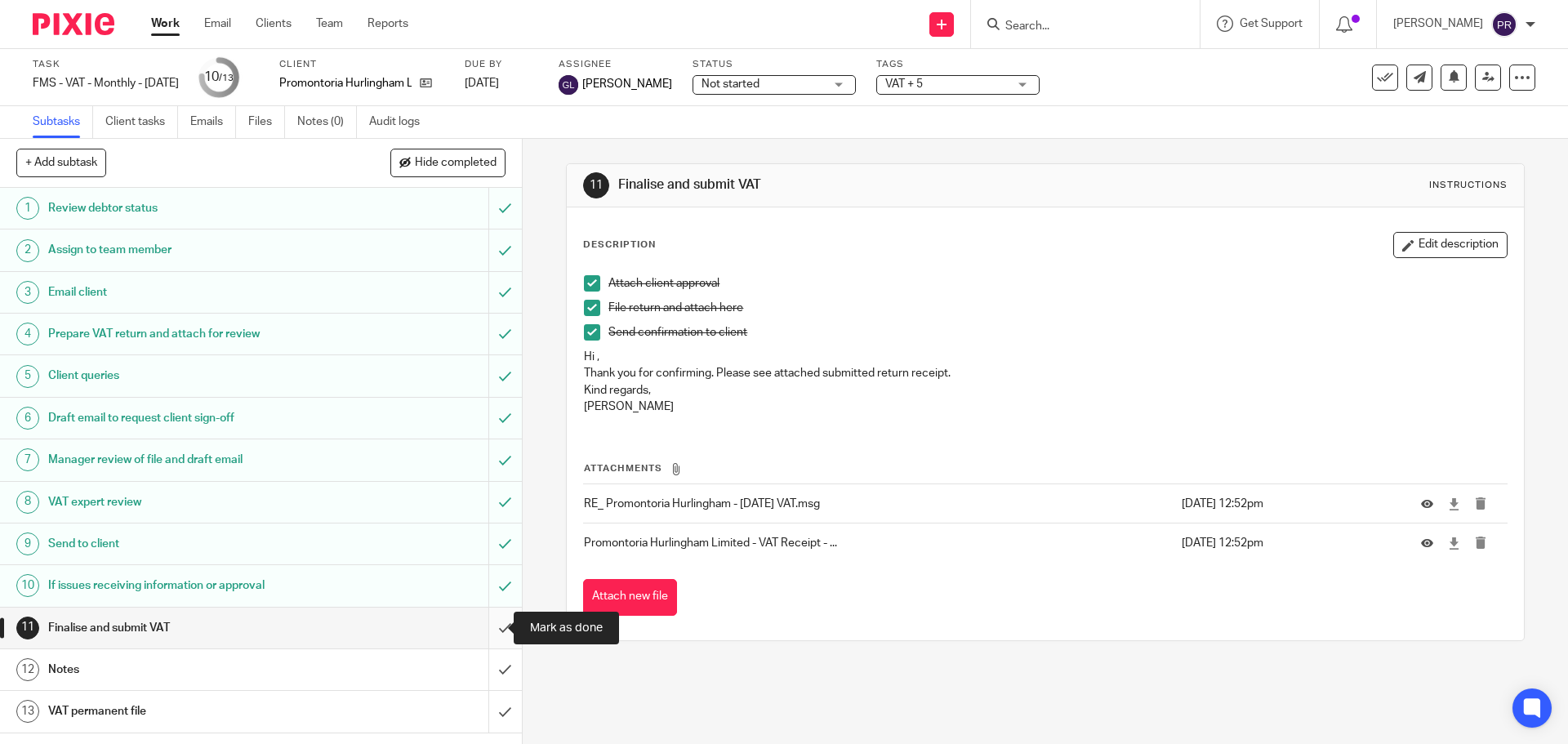
click at [499, 622] on input "submit" at bounding box center [261, 627] width 521 height 41
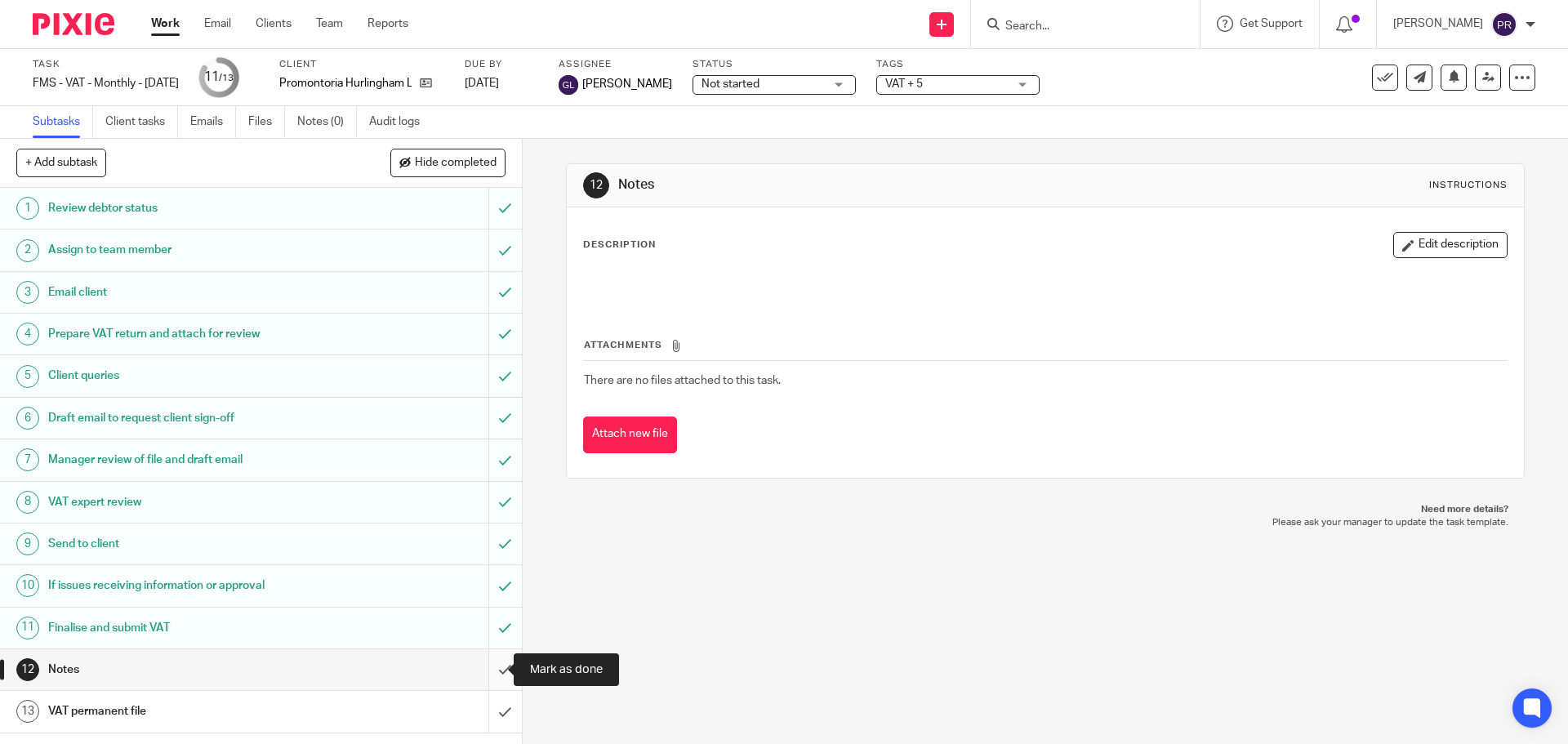
click at [483, 661] on input "submit" at bounding box center [261, 669] width 521 height 41
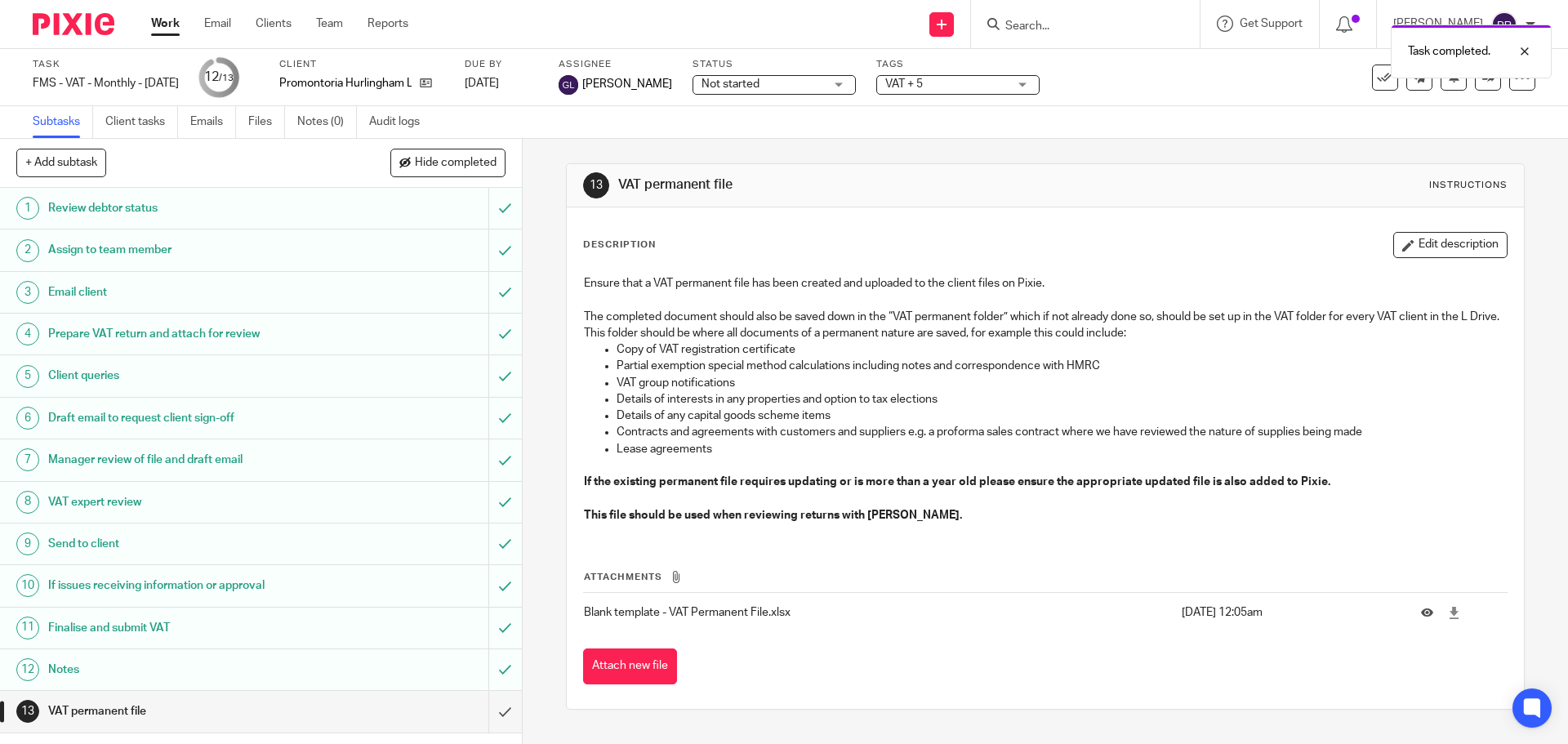
click at [327, 709] on div "VAT permanent file" at bounding box center [261, 710] width 424 height 25
click at [490, 699] on input "submit" at bounding box center [261, 710] width 521 height 41
